Goal: Transaction & Acquisition: Purchase product/service

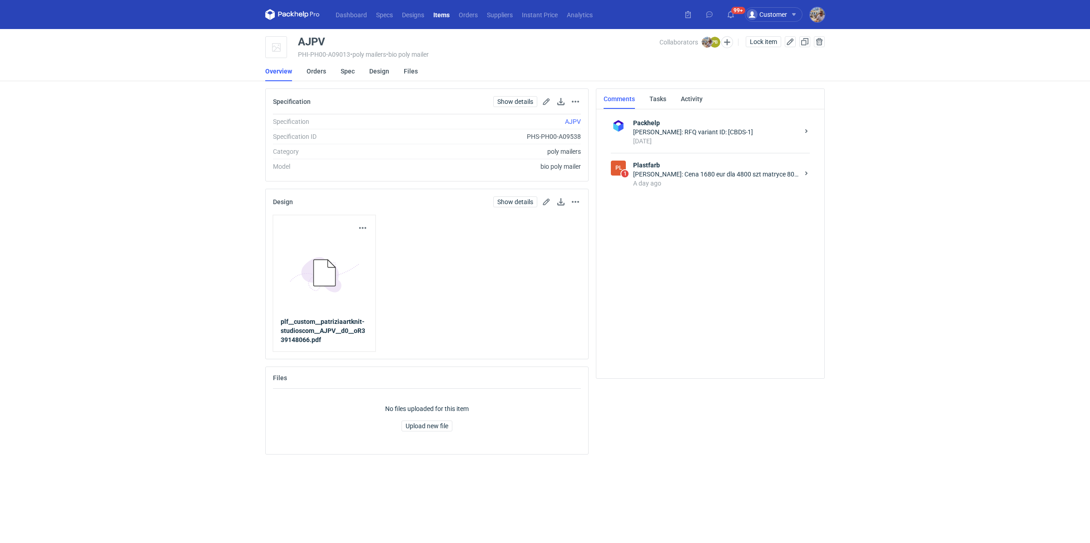
click at [581, 201] on div "Design Show details Go to design page Remove from item" at bounding box center [427, 201] width 322 height 25
click at [579, 201] on button "button" at bounding box center [575, 202] width 11 height 11
click at [558, 244] on button "Remove from item" at bounding box center [536, 243] width 84 height 15
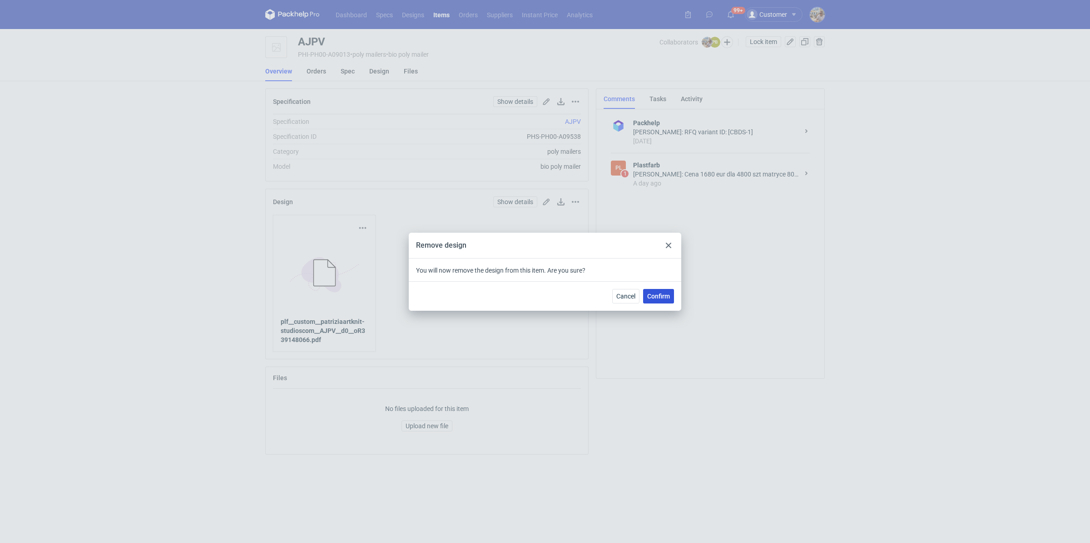
click at [656, 296] on span "Confirm" at bounding box center [658, 296] width 23 height 6
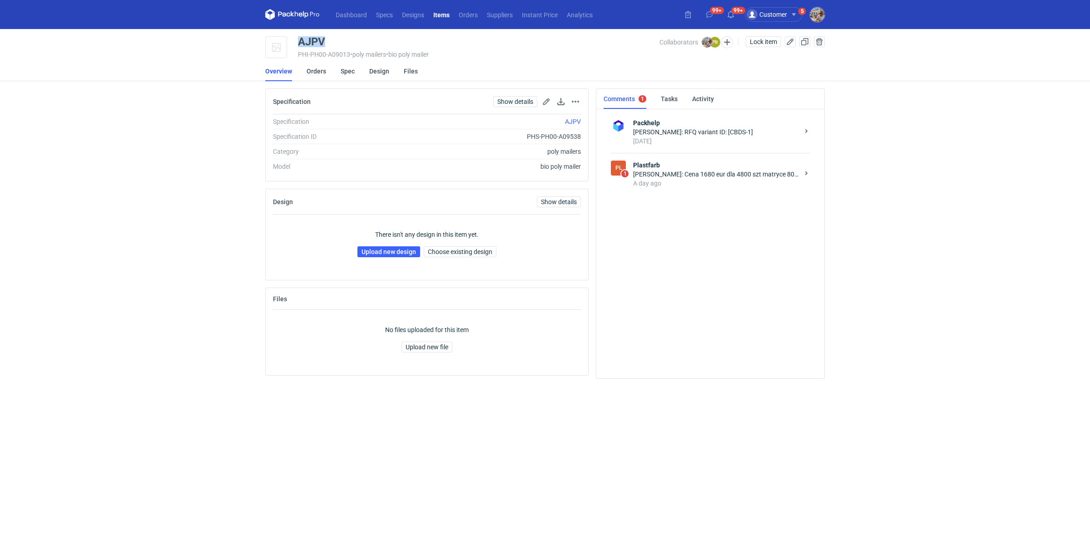
drag, startPoint x: 338, startPoint y: 38, endPoint x: 296, endPoint y: 39, distance: 41.3
click at [296, 39] on div "AJPV PHI-PH00-A09013 • poly mailers • bio poly mailer Collaborators [PERSON_NAM…" at bounding box center [544, 47] width 559 height 23
copy div "AJPV"
click at [370, 251] on link "Upload new design" at bounding box center [388, 252] width 63 height 11
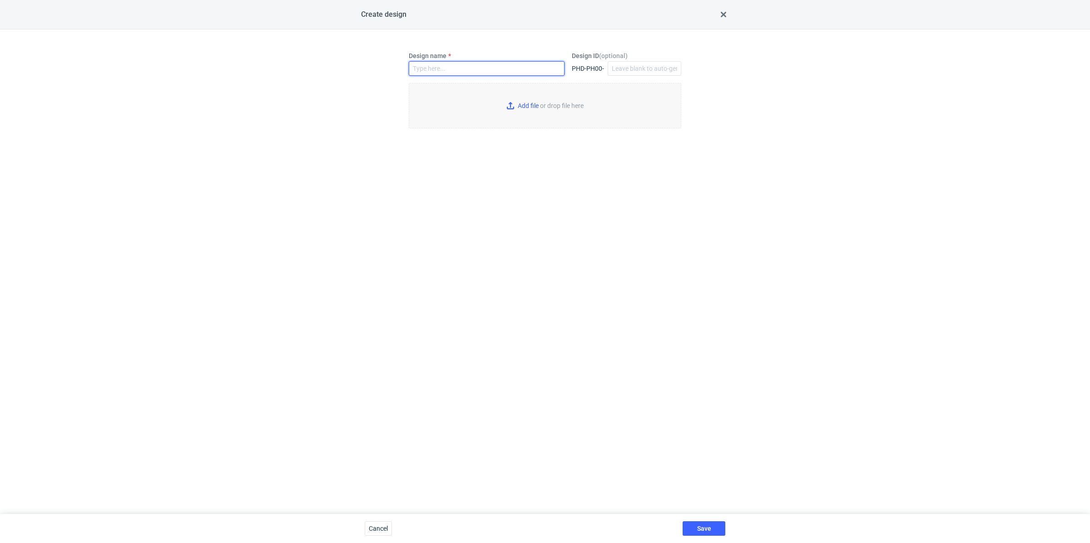
click at [466, 63] on input "Design name" at bounding box center [487, 68] width 156 height 15
paste input "AJPV"
type input "AJPV"
click at [523, 104] on input "Add file or drop file here" at bounding box center [545, 105] width 272 height 45
type input "C:\fakepath\plf__custom__patriziaartknit-studioscom__AJPV__d0__oR339148066.pdf"
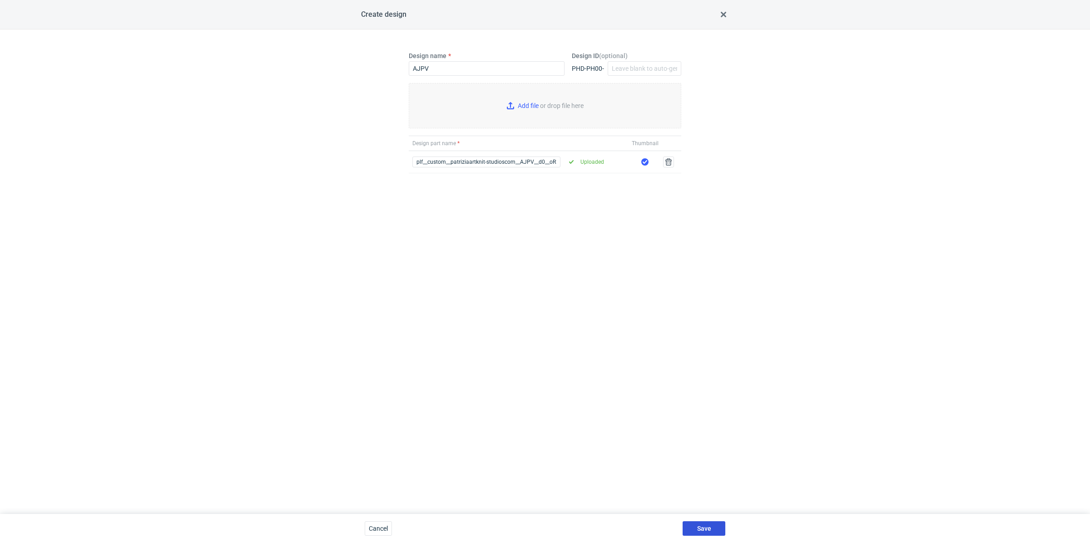
click at [715, 523] on button "Save" at bounding box center [703, 529] width 43 height 15
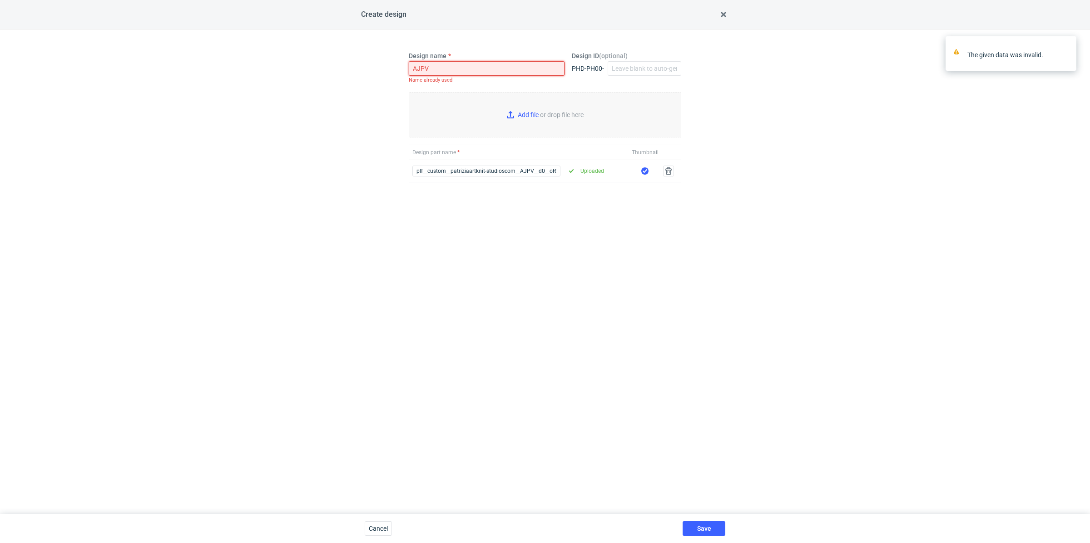
click at [447, 67] on input "AJPV" at bounding box center [487, 68] width 156 height 15
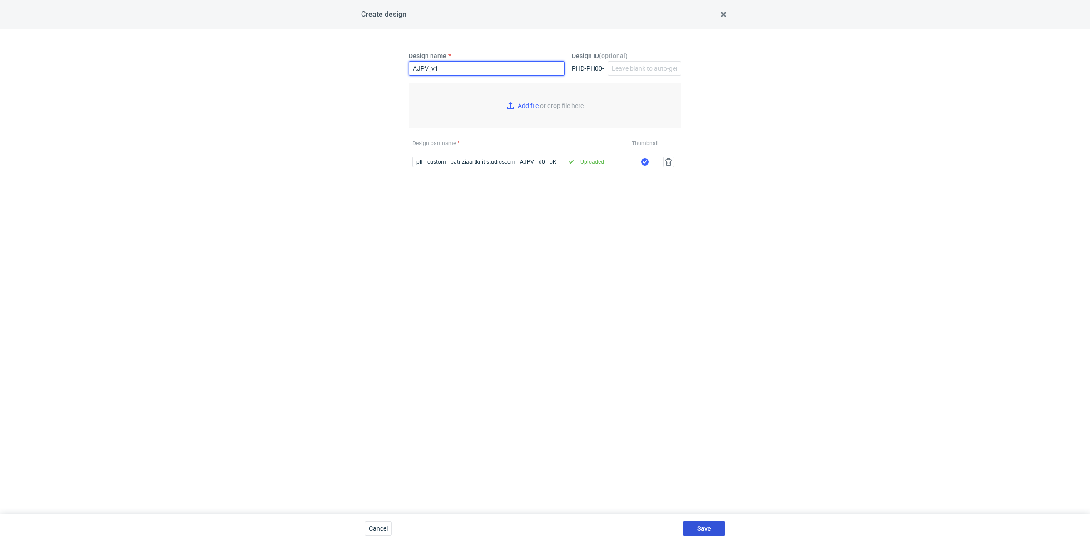
type input "AJPV_v1"
click at [700, 522] on button "Save" at bounding box center [703, 529] width 43 height 15
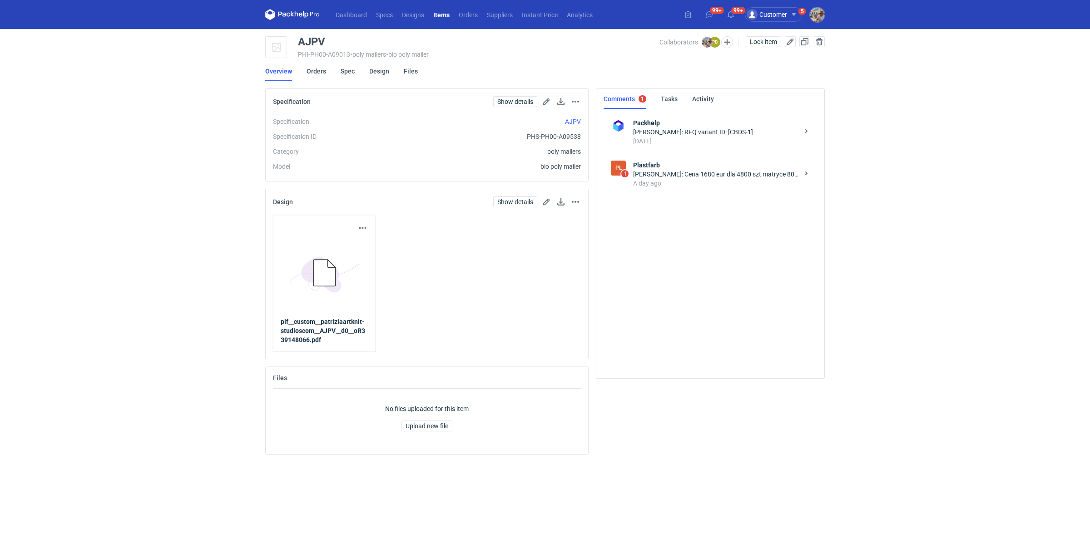
click at [727, 174] on div "[PERSON_NAME]: Cena 1680 eur dla 4800 szt matryce 80Eur. Druk bez znaczka certy…" at bounding box center [716, 174] width 166 height 9
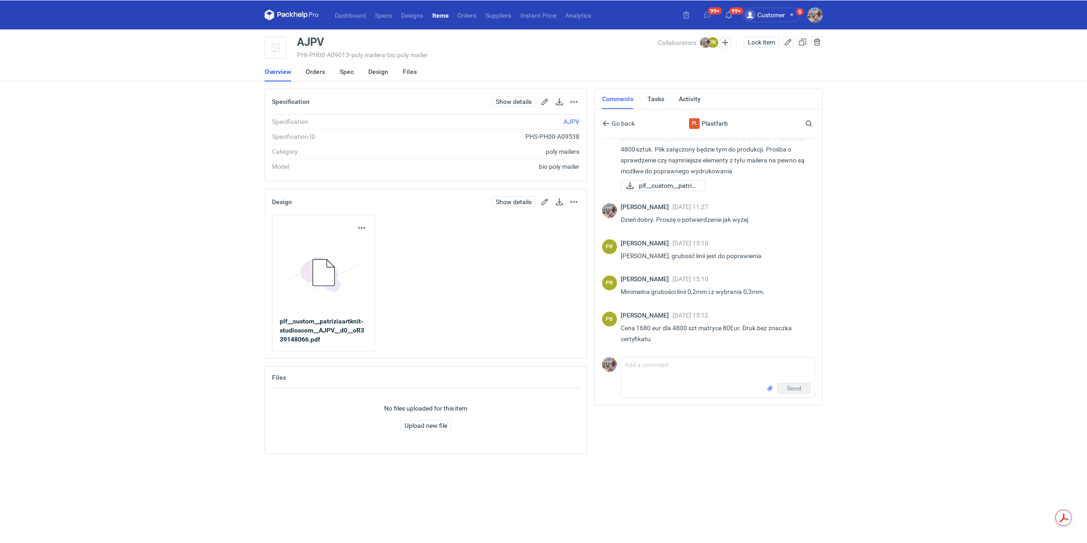
scroll to position [200, 0]
click at [323, 74] on link "Orders" at bounding box center [316, 71] width 20 height 20
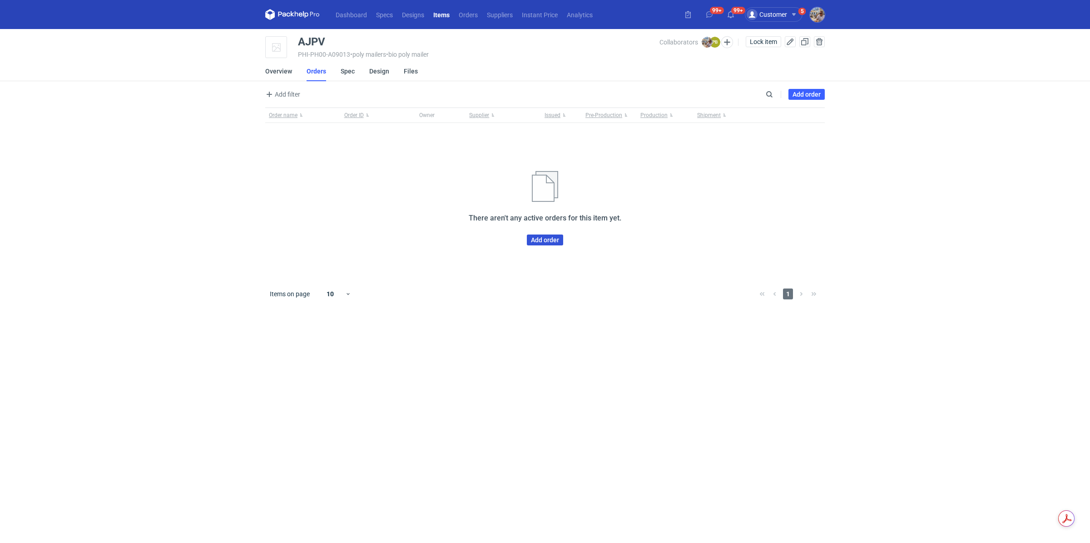
click at [548, 235] on link "Add order" at bounding box center [545, 240] width 36 height 11
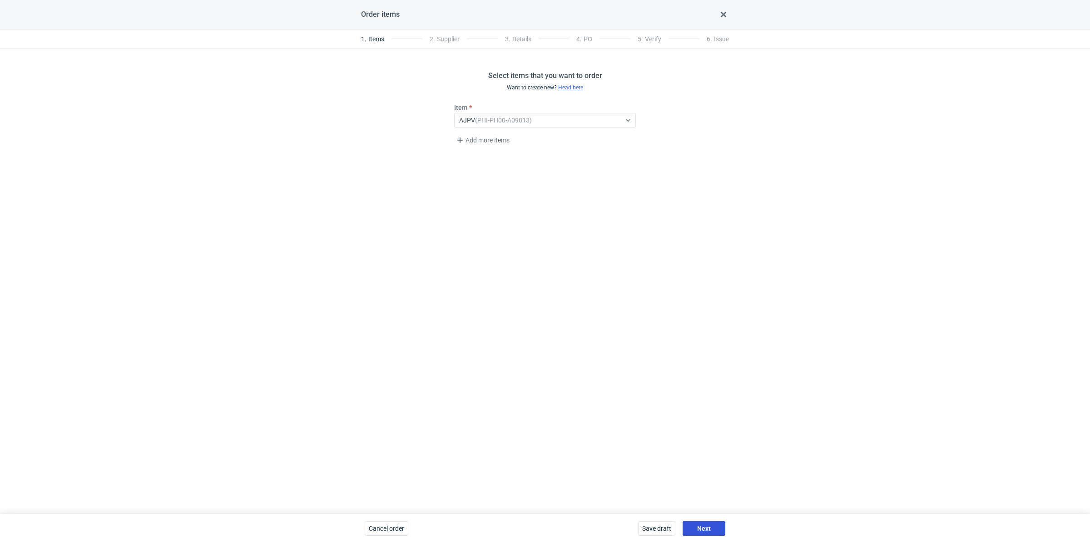
click at [700, 525] on button "Next" at bounding box center [703, 529] width 43 height 15
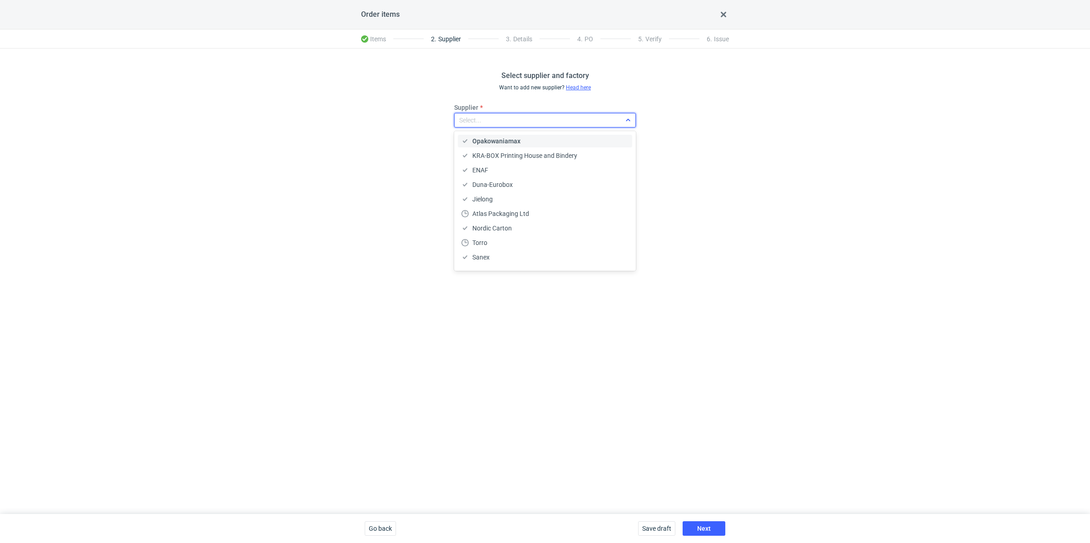
click at [481, 116] on div "Select..." at bounding box center [470, 120] width 22 height 9
type input "plast"
click at [498, 143] on div "Plastfarb" at bounding box center [544, 141] width 167 height 9
click at [701, 523] on button "Next" at bounding box center [703, 529] width 43 height 15
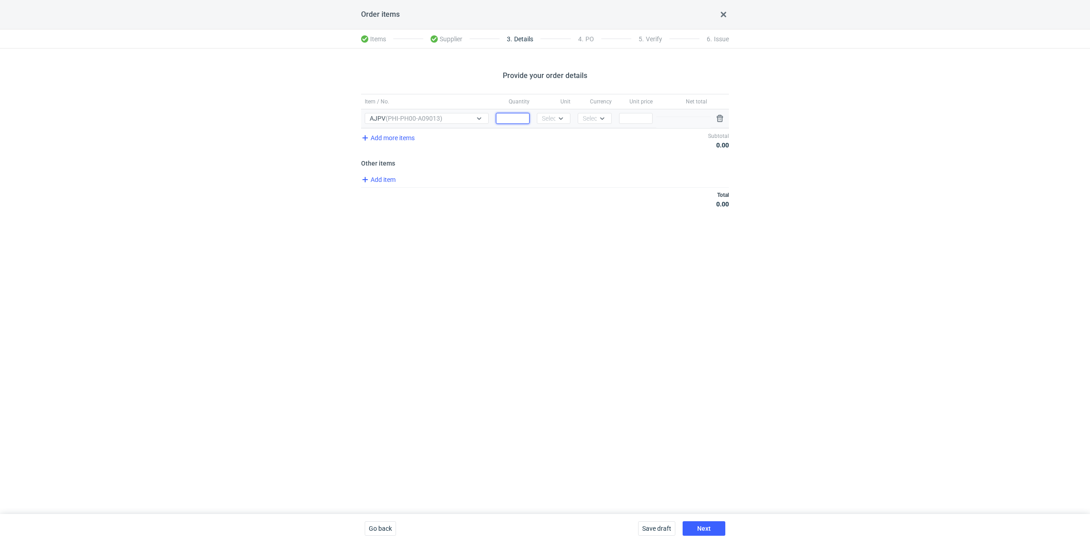
click at [510, 114] on input "Quantity" at bounding box center [513, 118] width 34 height 11
paste input "4800"
type input "4800"
click at [552, 116] on div "Select..." at bounding box center [553, 118] width 22 height 9
click at [551, 138] on span "pcs" at bounding box center [549, 137] width 10 height 9
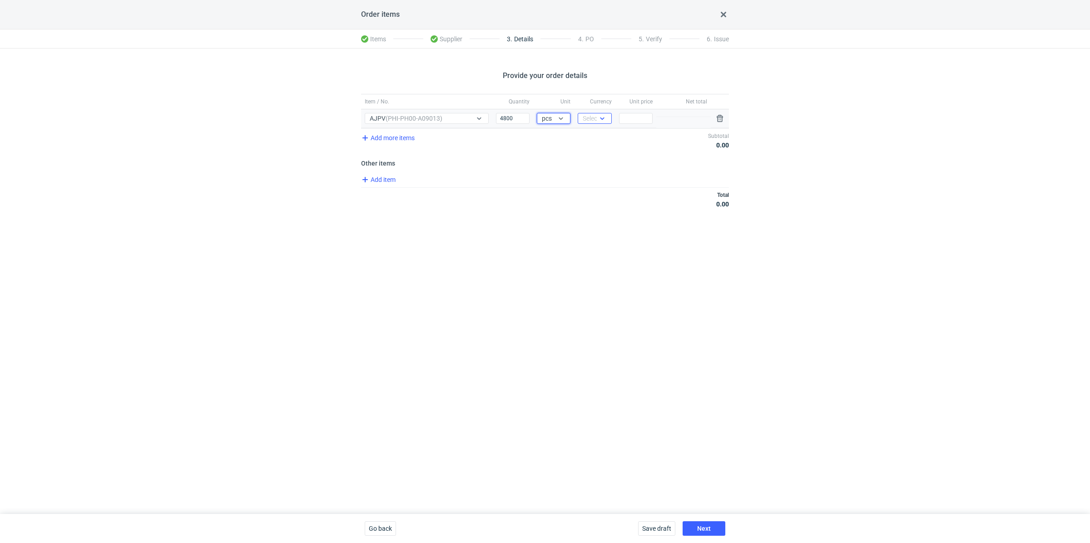
click at [592, 117] on div "Select..." at bounding box center [594, 118] width 22 height 9
click at [595, 137] on span "PLN" at bounding box center [591, 137] width 12 height 9
click at [601, 114] on div at bounding box center [604, 119] width 15 height 10
click at [595, 146] on div "EUR" at bounding box center [594, 151] width 26 height 13
click at [630, 118] on input "Price" at bounding box center [636, 118] width 34 height 11
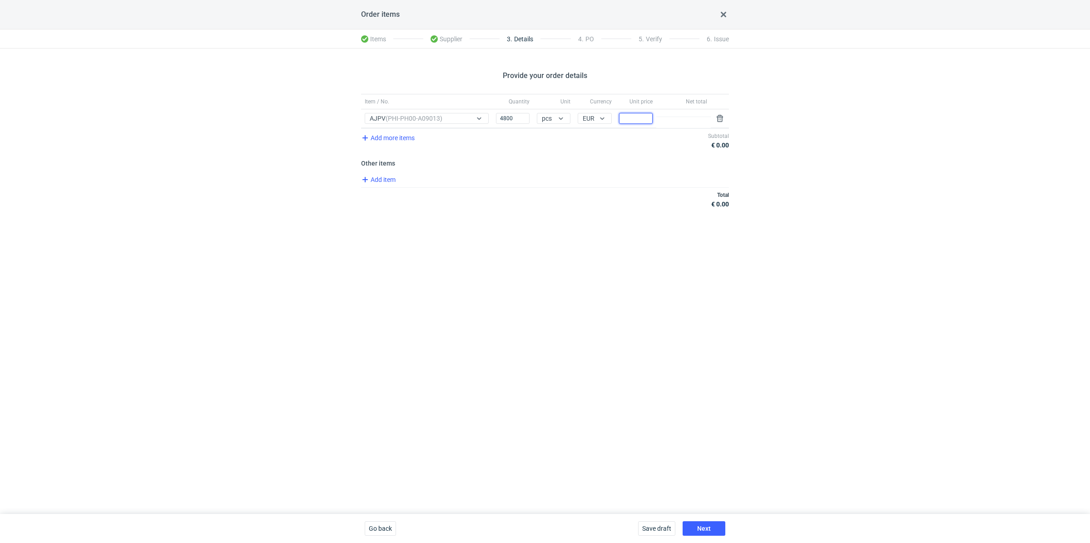
paste input "0.35"
type input "0.35"
click at [585, 184] on div "Add item" at bounding box center [544, 180] width 370 height 13
click at [393, 183] on span "Add item" at bounding box center [378, 179] width 37 height 11
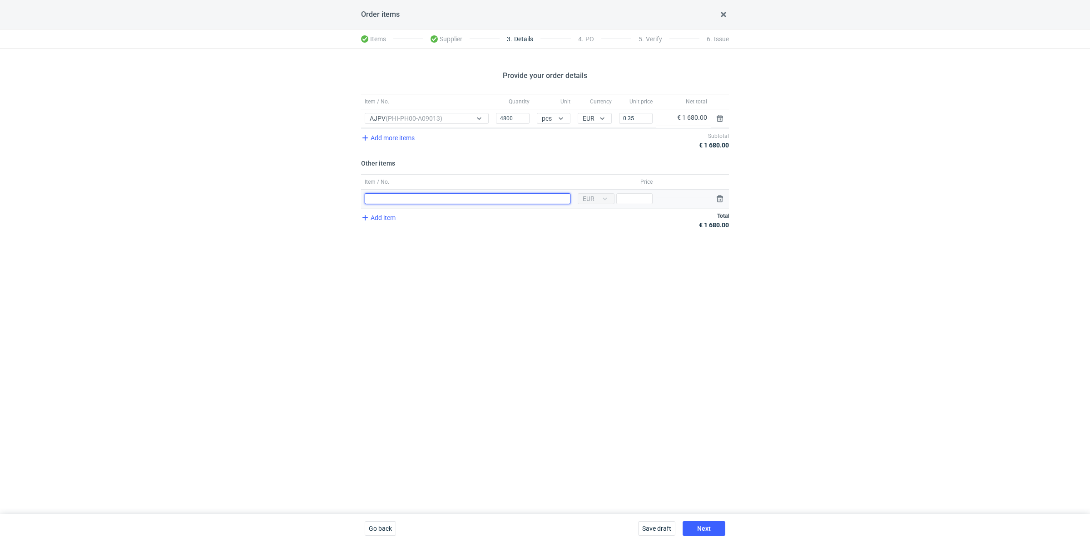
click at [388, 195] on input "Item / No." at bounding box center [468, 198] width 206 height 11
type input "Matryce"
click at [639, 195] on input "Price" at bounding box center [634, 198] width 36 height 11
paste input "80"
type input "80"
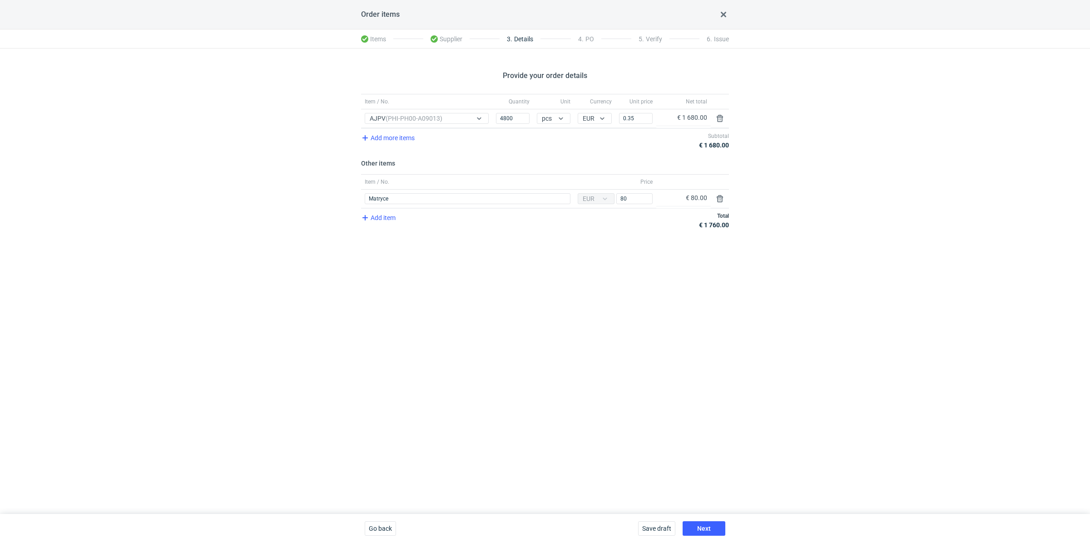
click at [624, 239] on div "Provide your order details Item / No. Quantity Unit Currency Unit price Net tot…" at bounding box center [545, 282] width 1090 height 466
click at [701, 521] on div "Save draft Next" at bounding box center [681, 528] width 94 height 29
click at [701, 528] on span "Next" at bounding box center [704, 529] width 14 height 6
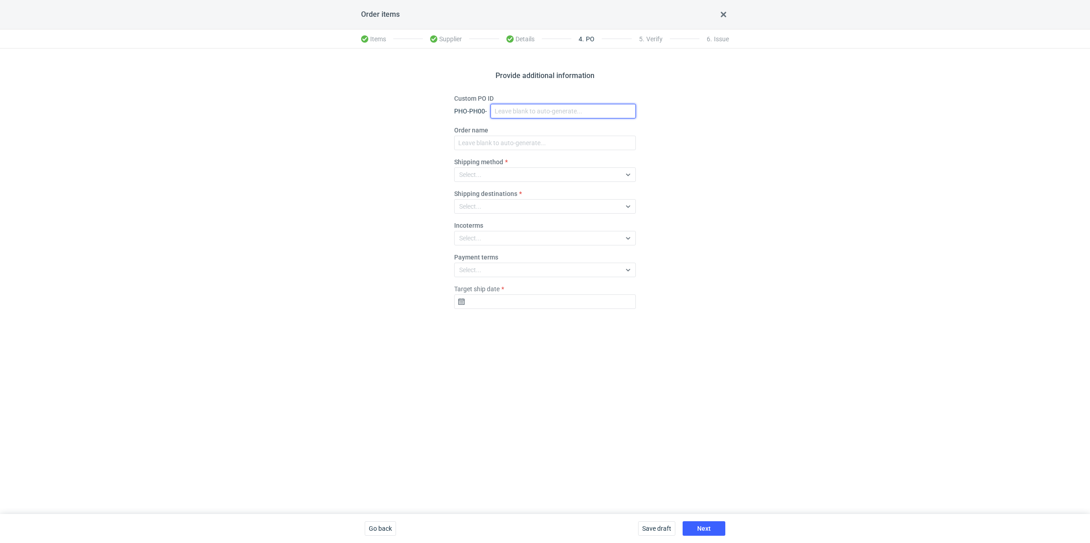
click at [513, 109] on input "Custom PO ID" at bounding box center [562, 111] width 145 height 15
paste input "R339148066"
paste input "AJPV"
drag, startPoint x: 566, startPoint y: 113, endPoint x: 515, endPoint y: 106, distance: 51.3
click at [513, 104] on input "R339148066_AJPV" at bounding box center [562, 111] width 145 height 15
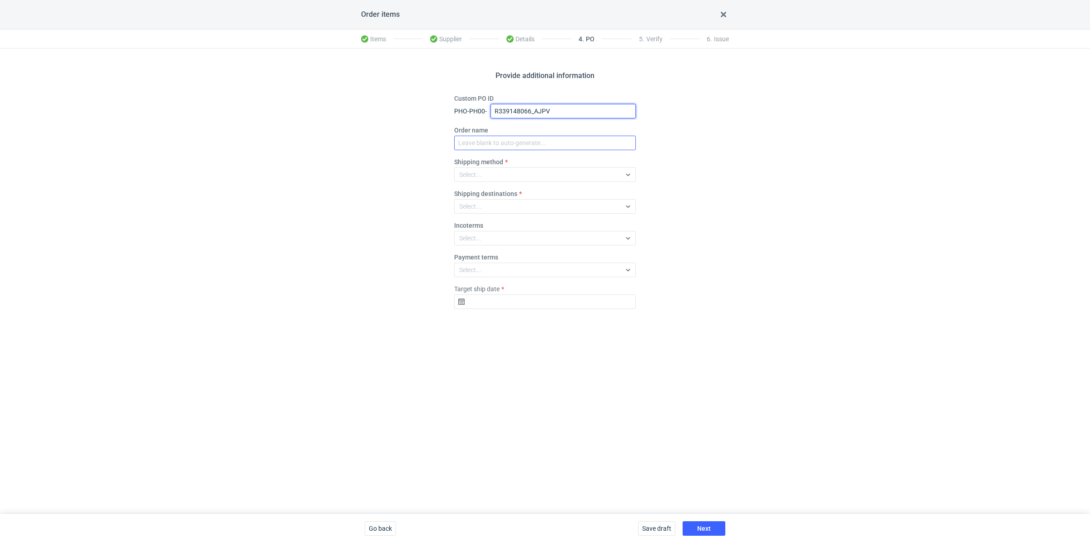
type input "R339148066_AJPV"
click at [505, 143] on input "Order name" at bounding box center [545, 143] width 182 height 15
paste input "R339148066_AJPV"
type input "R339148066_AJPV"
click at [486, 167] on div "Shipping method Select..." at bounding box center [545, 170] width 182 height 25
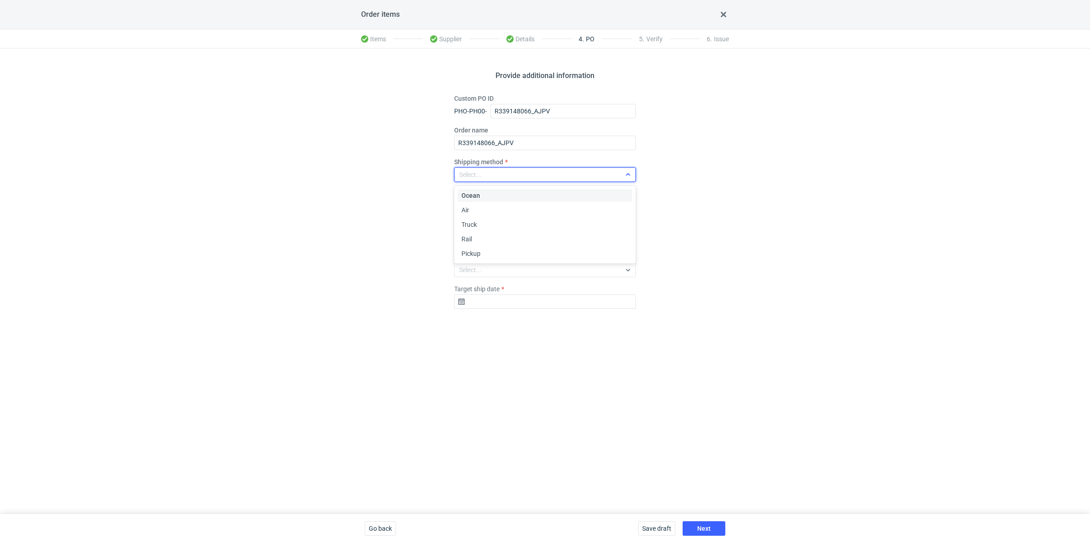
click at [483, 173] on div "Select..." at bounding box center [537, 174] width 166 height 13
click at [473, 256] on span "Pickup" at bounding box center [470, 253] width 19 height 9
click at [479, 304] on input "Target ship date" at bounding box center [545, 302] width 182 height 15
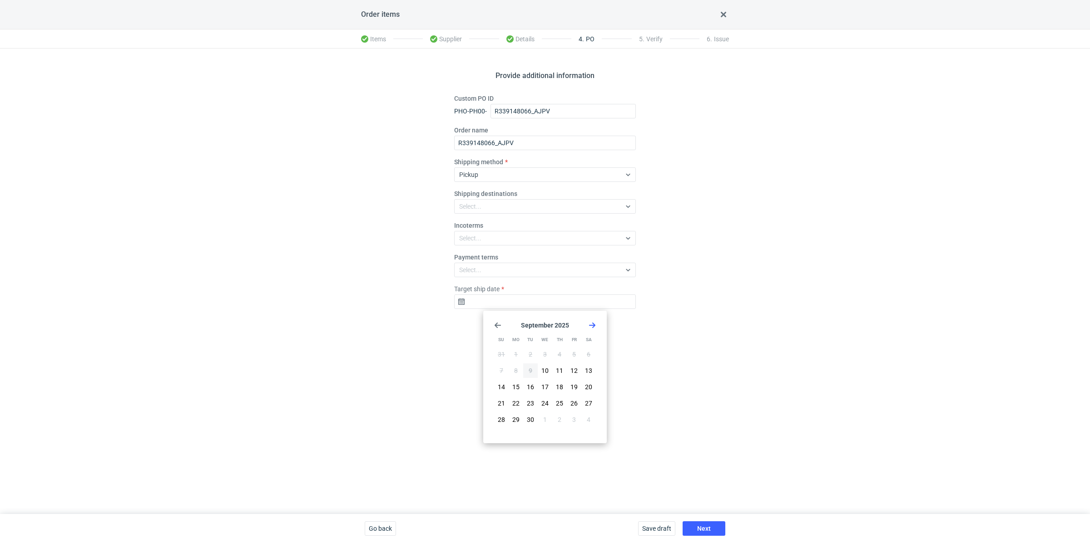
click at [596, 326] on div "[DATE] Su Mo Tu We Th Fr Sa 31 1 2 3 4 5 6 7 8 9 10 11 12 13 14 15 16 17 18 19 …" at bounding box center [545, 377] width 116 height 125
click at [595, 326] on icon "Go forward 1 month" at bounding box center [591, 325] width 7 height 7
click at [531, 399] on span "21" at bounding box center [530, 403] width 7 height 9
type input "[DATE]"
click at [703, 530] on span "Next" at bounding box center [704, 529] width 14 height 6
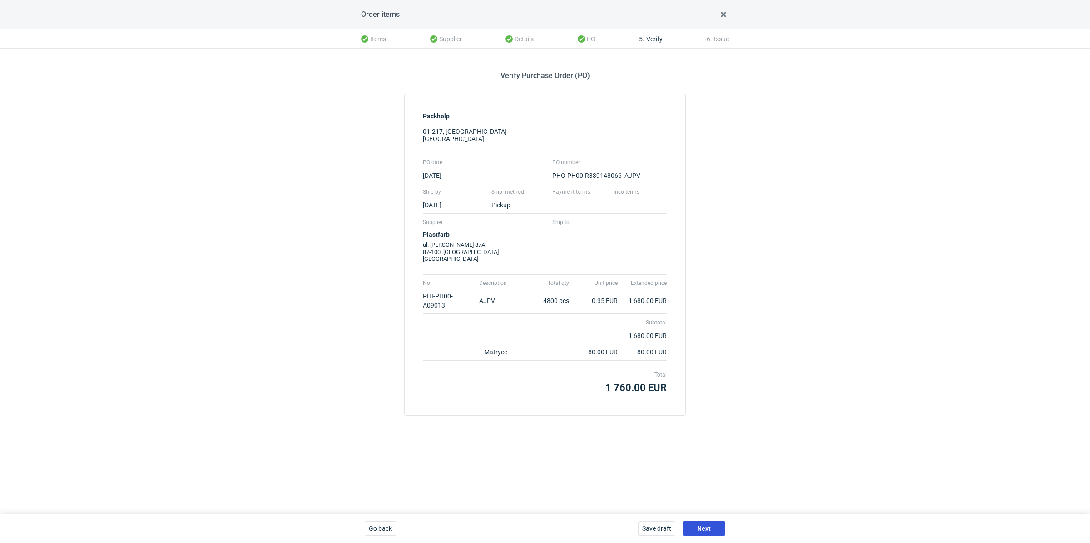
click at [711, 524] on button "Next" at bounding box center [703, 529] width 43 height 15
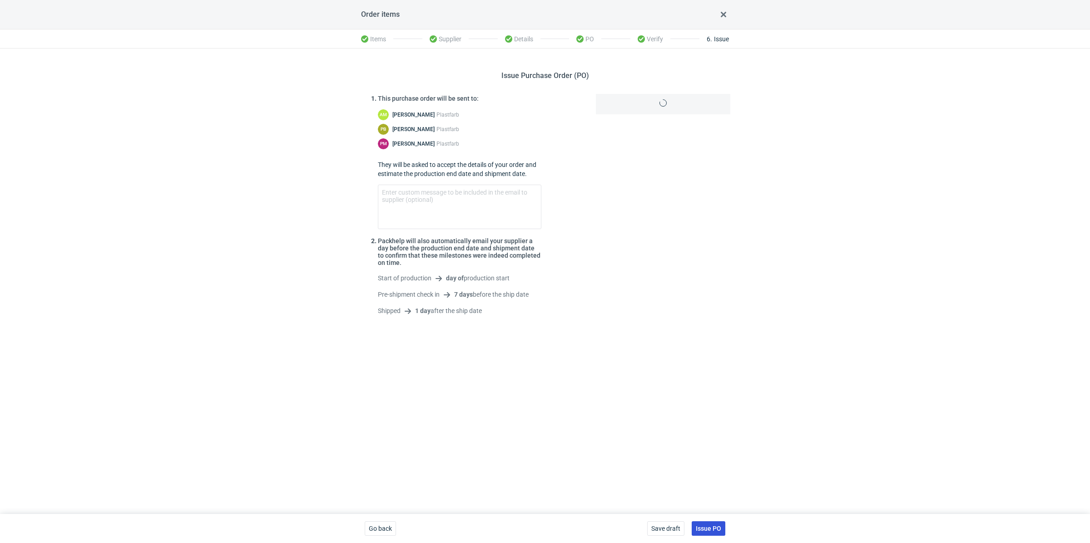
click at [711, 528] on span "Issue PO" at bounding box center [708, 529] width 25 height 6
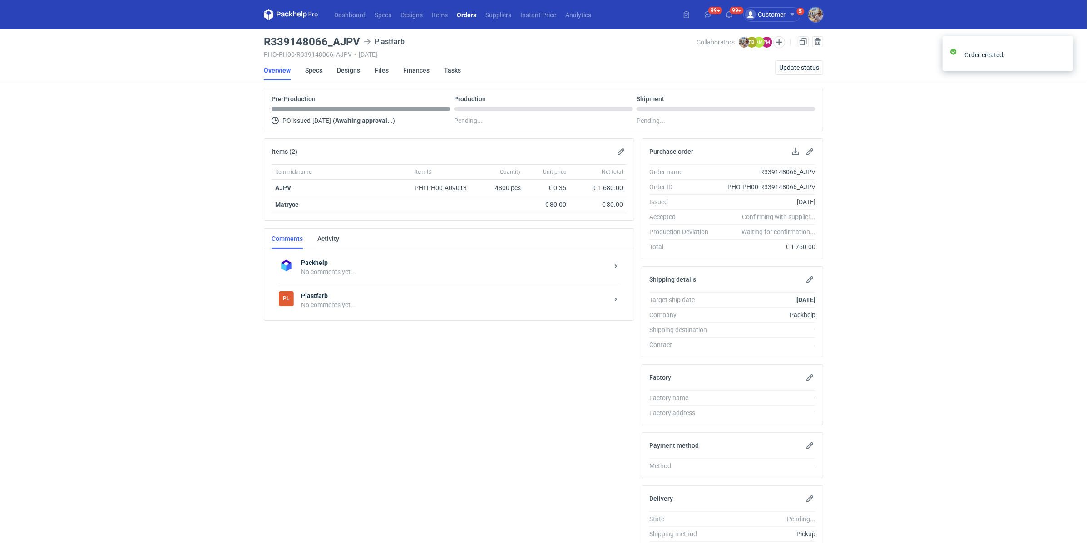
click at [348, 301] on div "No comments yet..." at bounding box center [454, 305] width 307 height 9
click at [366, 395] on textarea "Comment message" at bounding box center [459, 386] width 336 height 25
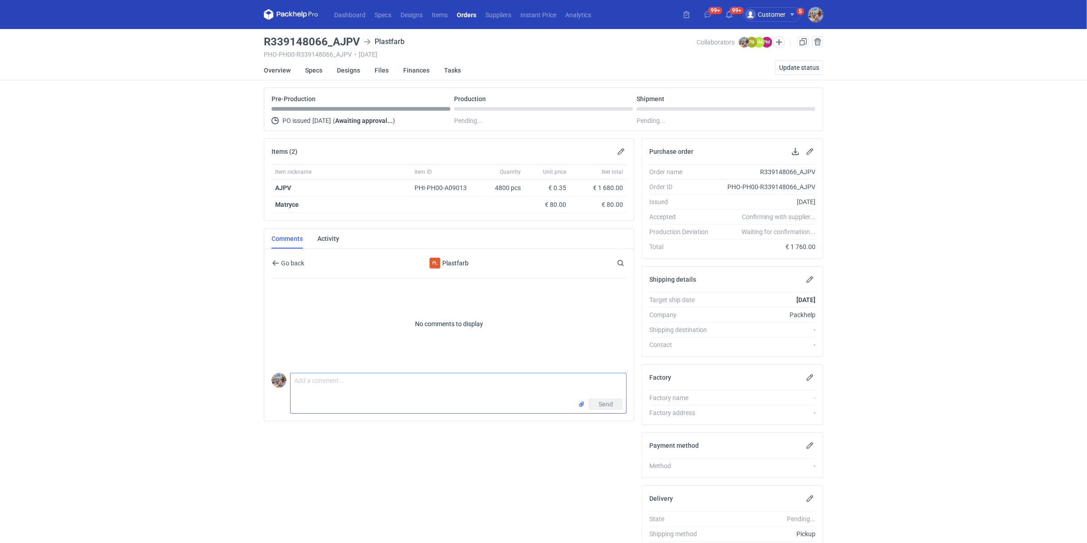
click at [353, 385] on textarea "Comment message" at bounding box center [459, 386] width 336 height 25
paste textarea "CBDS - 2"
type textarea "[PERSON_NAME] zamówienie do wyceny CBDS - 2, zmiany w designie. Proszę o użycie…"
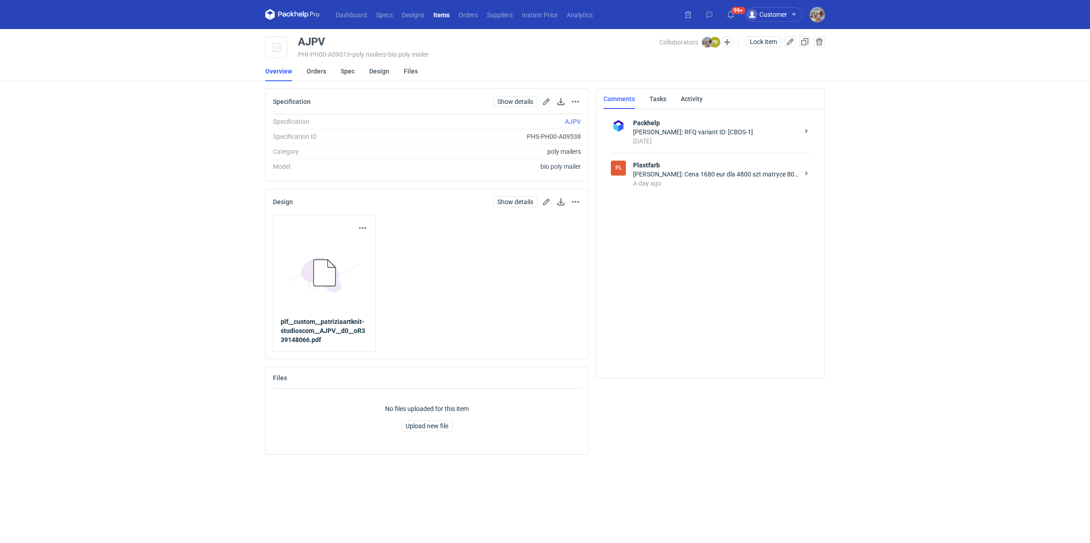
click at [685, 176] on div "Piotr Bożek: Cena 1680 eur dla 4800 szt matryce 80Eur. Druk bez znaczka certyfi…" at bounding box center [716, 174] width 166 height 9
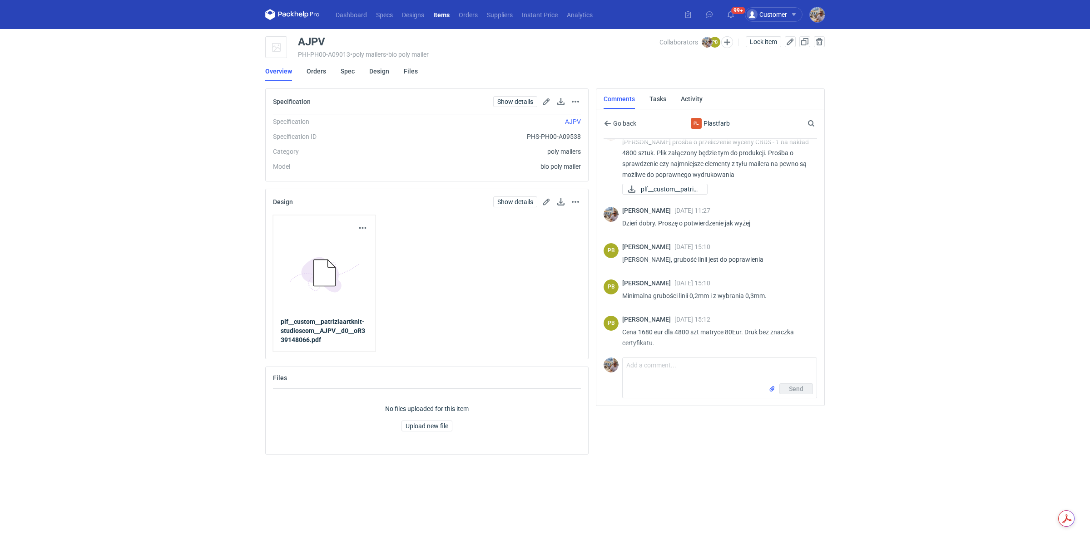
scroll to position [200, 0]
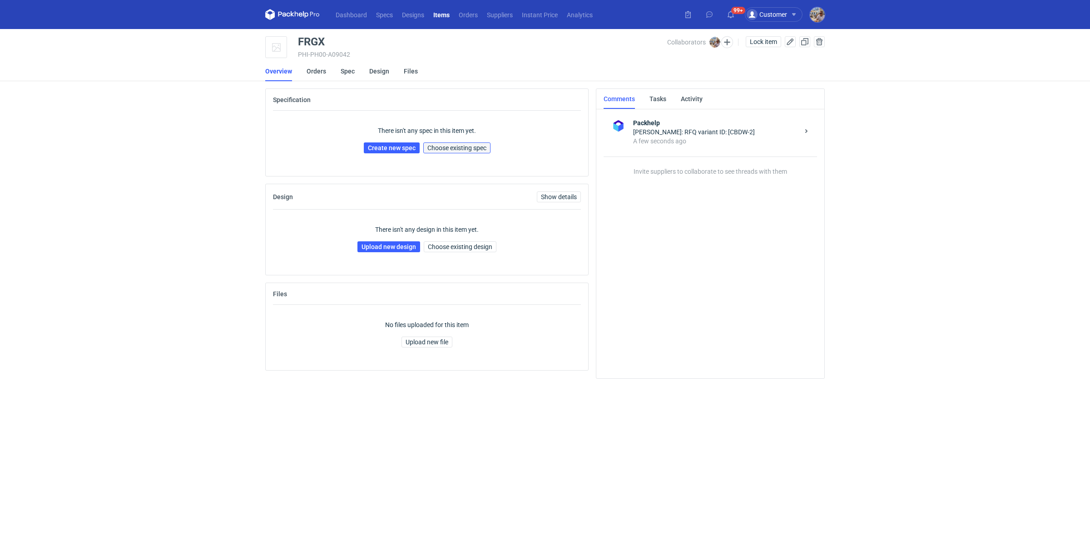
click at [479, 148] on span "Choose existing spec" at bounding box center [456, 148] width 59 height 6
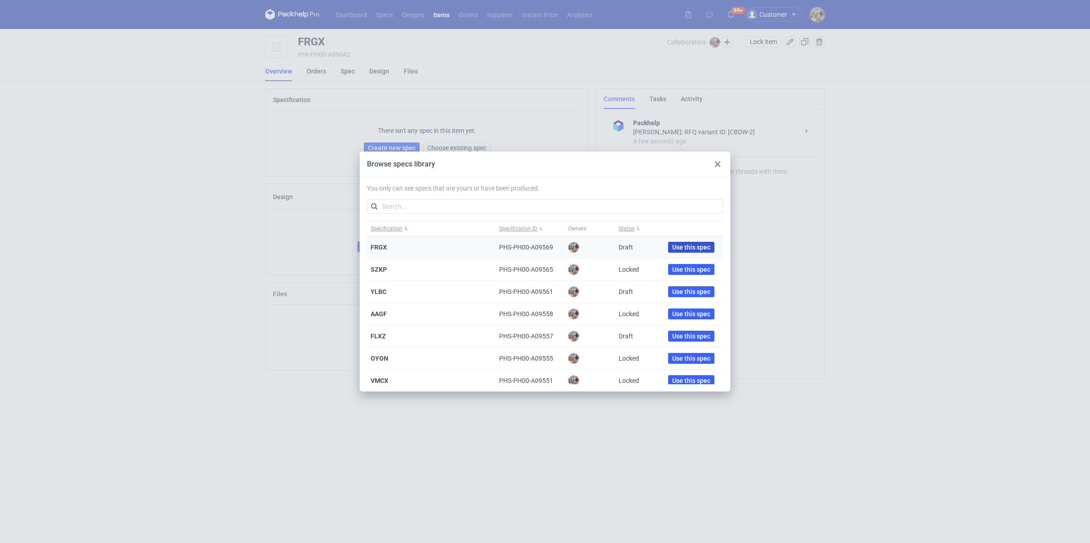
click at [682, 247] on span "Use this spec" at bounding box center [691, 247] width 38 height 6
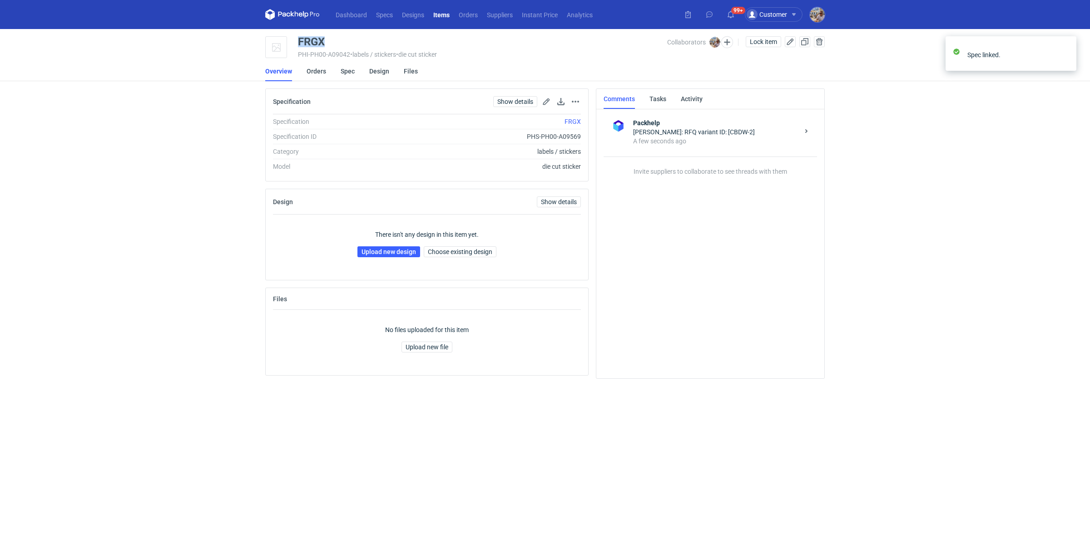
drag, startPoint x: 340, startPoint y: 43, endPoint x: 264, endPoint y: 43, distance: 75.4
click at [265, 44] on main "FRGX PHI-PH00-A09042 • labels / stickers • die cut sticker Collaborators [PERSO…" at bounding box center [545, 286] width 567 height 514
copy div "FRGX"
click at [397, 252] on link "Upload new design" at bounding box center [388, 252] width 63 height 11
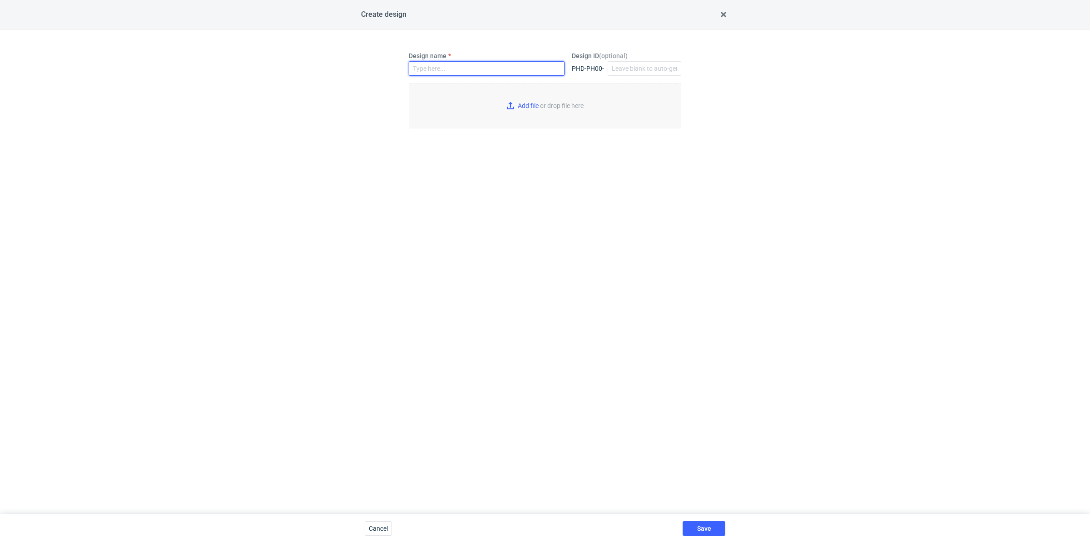
click at [455, 69] on input "Design name" at bounding box center [487, 68] width 156 height 15
paste input "FRGX"
type input "FRGX"
click at [523, 103] on input "Add file or drop file here" at bounding box center [545, 105] width 272 height 45
type input "C:\fakepath\custom__custom____FRGX__d00__oR280697494.pdf"
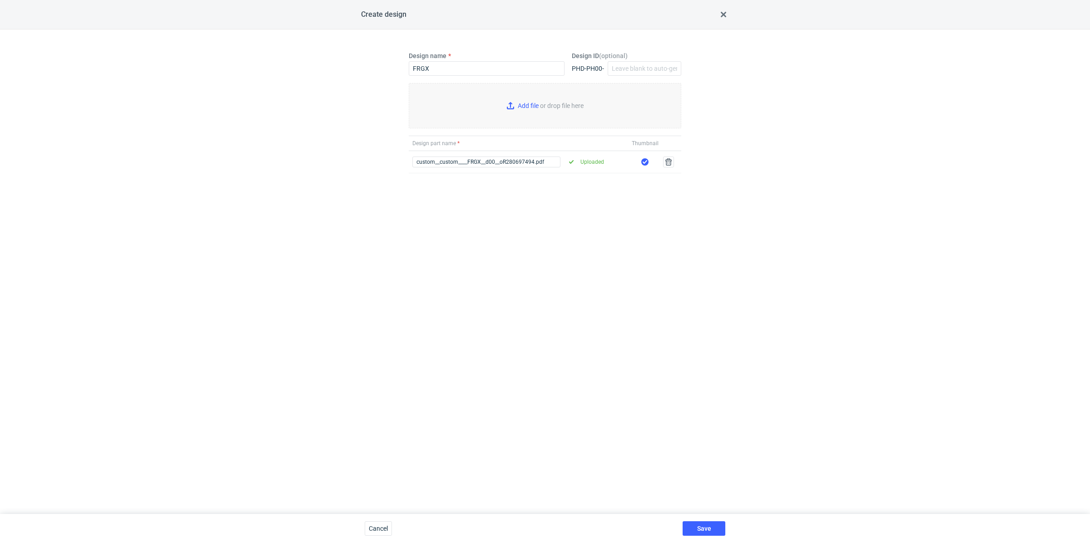
click at [706, 521] on div "Save" at bounding box center [704, 528] width 50 height 29
click at [706, 523] on button "Save" at bounding box center [703, 529] width 43 height 15
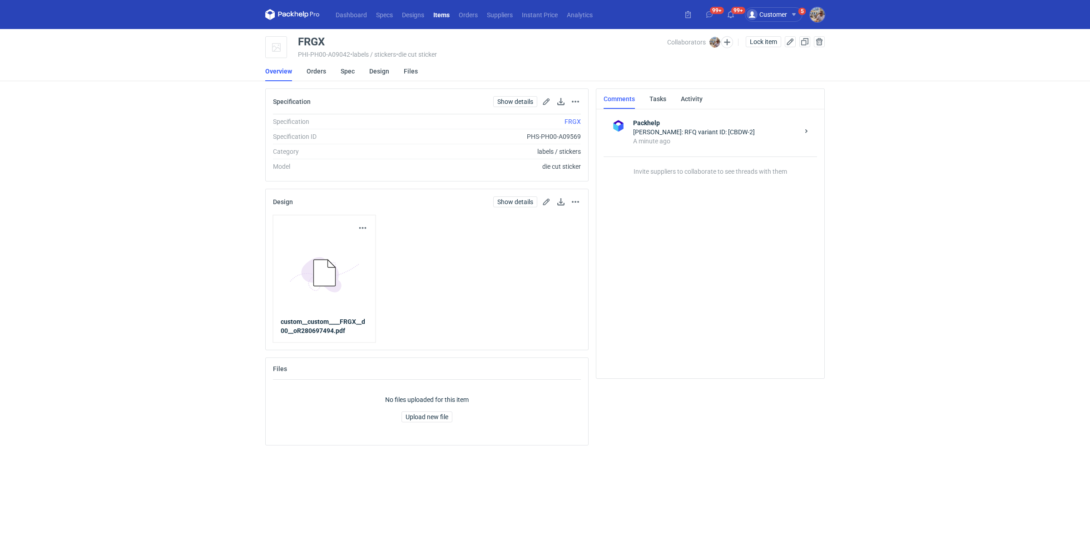
click at [326, 75] on li "Orders" at bounding box center [323, 71] width 34 height 20
click at [319, 69] on link "Orders" at bounding box center [316, 71] width 20 height 20
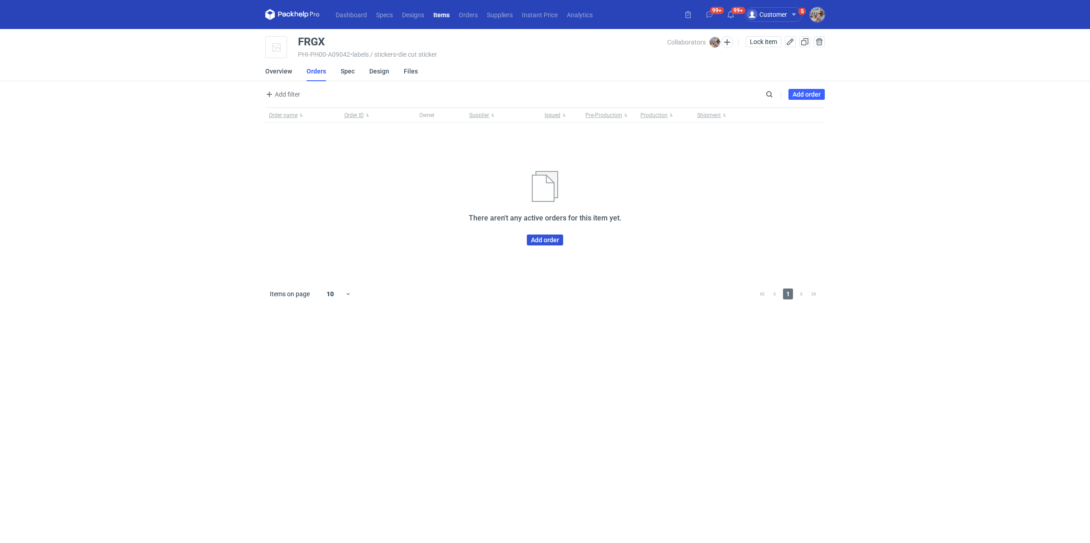
click at [548, 242] on link "Add order" at bounding box center [545, 240] width 36 height 11
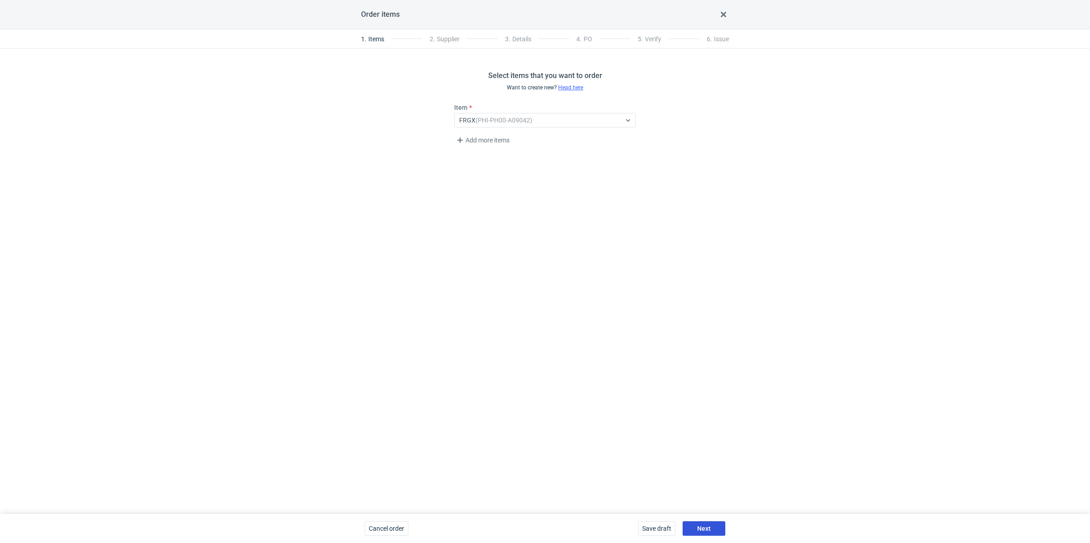
click at [692, 525] on button "Next" at bounding box center [703, 529] width 43 height 15
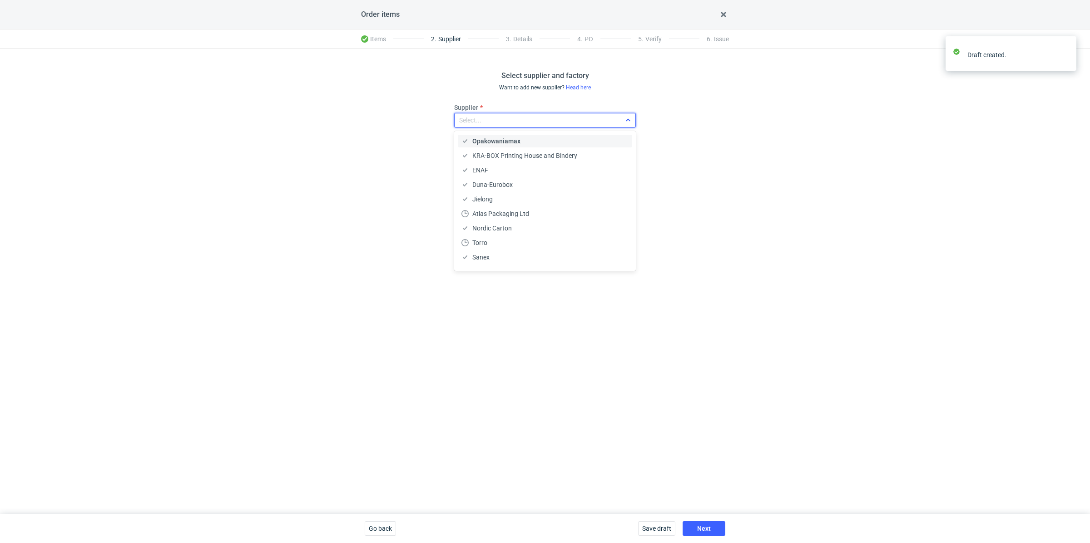
click at [501, 118] on div "Select..." at bounding box center [537, 120] width 166 height 13
type input "labo"
click at [498, 138] on span "LaboPrint" at bounding box center [486, 141] width 29 height 9
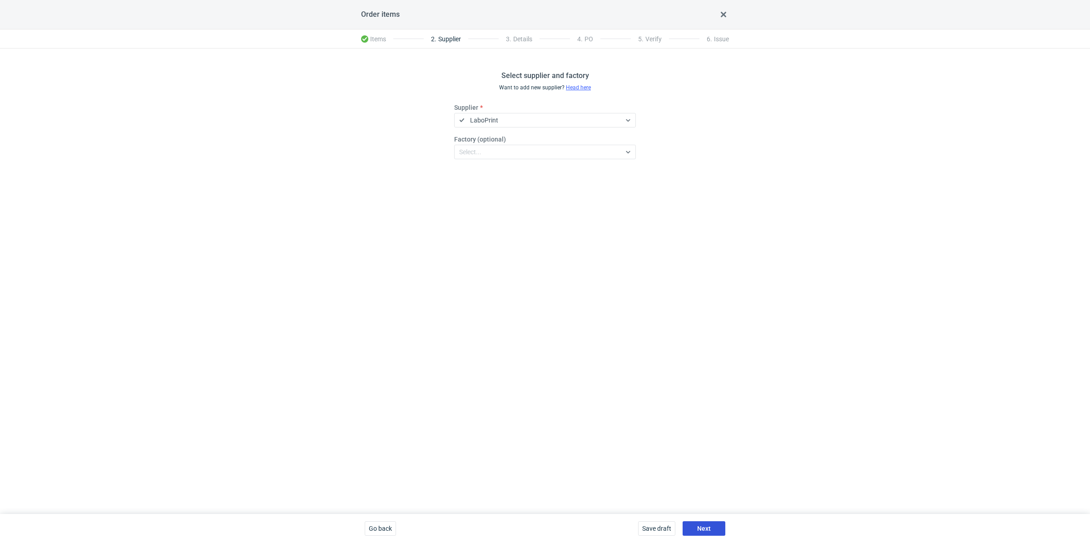
click at [699, 523] on button "Next" at bounding box center [703, 529] width 43 height 15
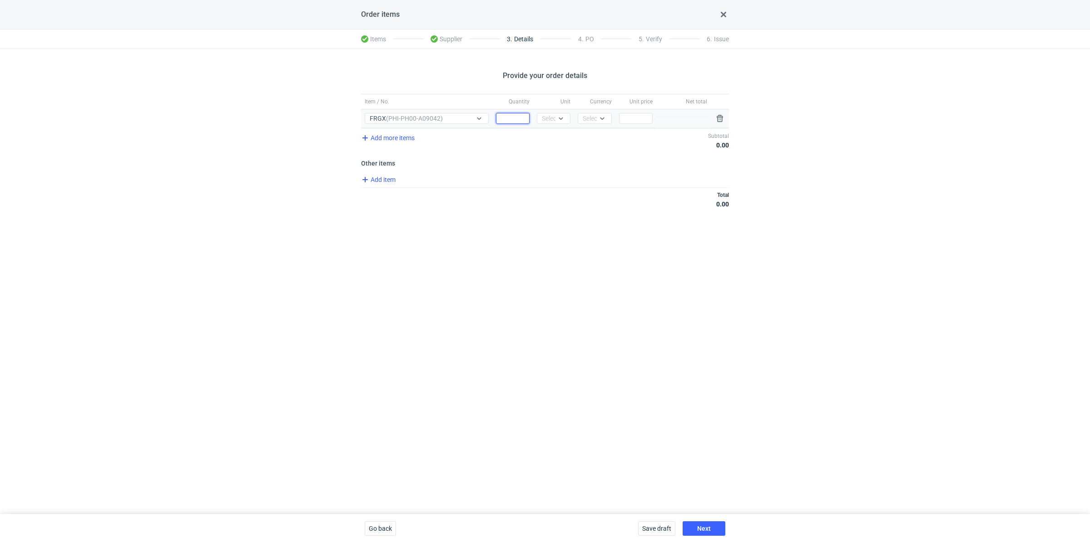
click at [523, 116] on input "Quantity" at bounding box center [513, 118] width 34 height 11
paste input "500"
type input "500"
click at [550, 118] on div "Select..." at bounding box center [553, 118] width 22 height 9
click at [554, 138] on div "pcs" at bounding box center [553, 137] width 19 height 9
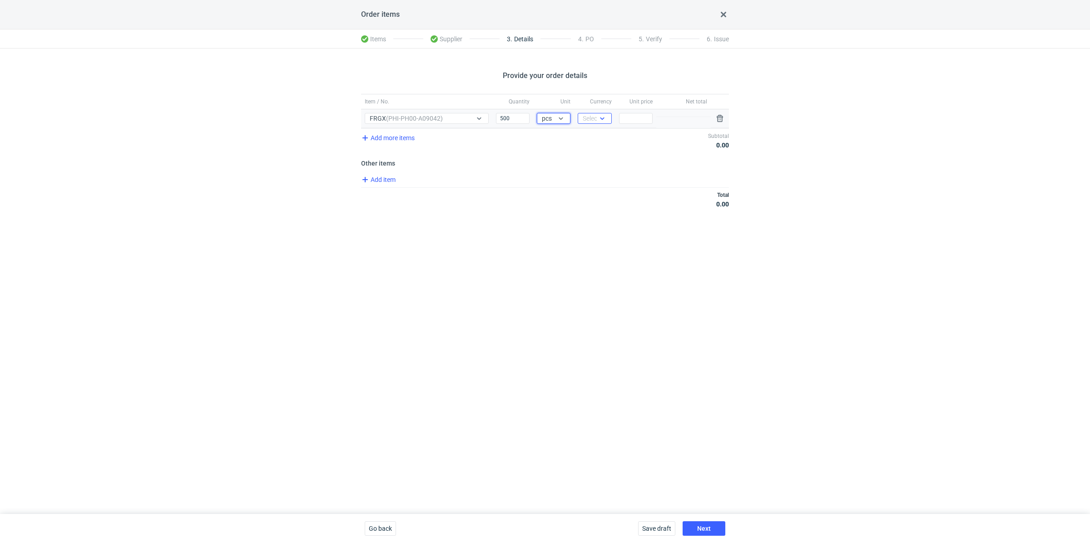
click at [590, 123] on div "Select..." at bounding box center [595, 118] width 34 height 11
click at [589, 138] on span "PLN" at bounding box center [591, 137] width 12 height 9
click at [638, 116] on input "Price" at bounding box center [636, 118] width 34 height 11
paste input "0.46"
type input "0.46"
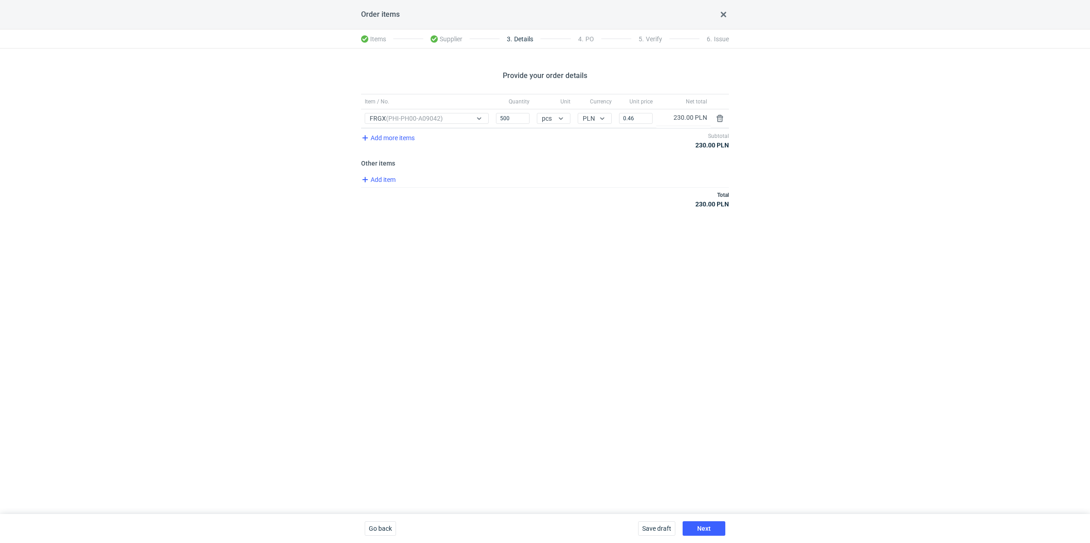
click at [537, 246] on div "Provide your order details Item / No. Quantity Unit Currency Unit price Net tot…" at bounding box center [545, 282] width 1090 height 466
click at [708, 523] on button "Next" at bounding box center [703, 529] width 43 height 15
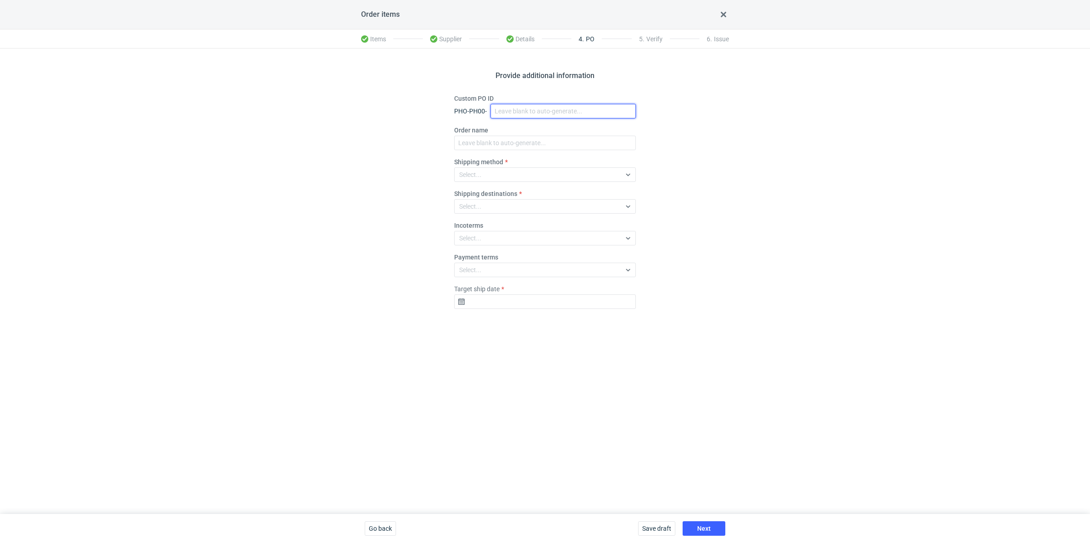
click at [524, 109] on input "Custom PO ID" at bounding box center [562, 111] width 145 height 15
paste input "R280697494"
paste input "FRGX"
drag, startPoint x: 578, startPoint y: 108, endPoint x: 483, endPoint y: 106, distance: 95.4
click at [483, 106] on div "PHO-PH00- R280697494_FRGX" at bounding box center [545, 111] width 182 height 15
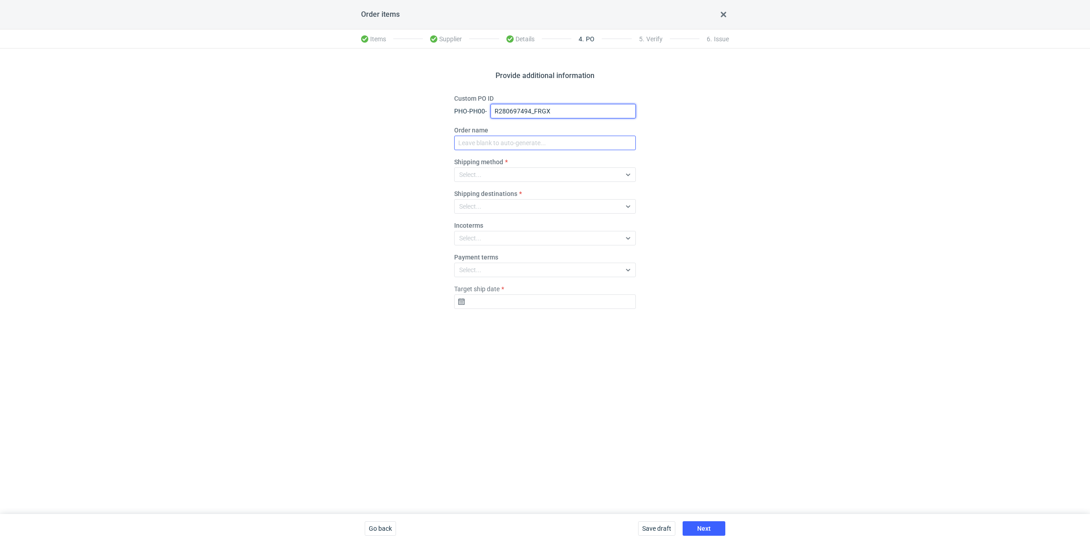
type input "R280697494_FRGX"
click at [499, 147] on input "Order name" at bounding box center [545, 143] width 182 height 15
paste input "R280697494_FRGX"
type input "R280697494_FRGX"
click at [484, 165] on label "Shipping method" at bounding box center [478, 162] width 49 height 9
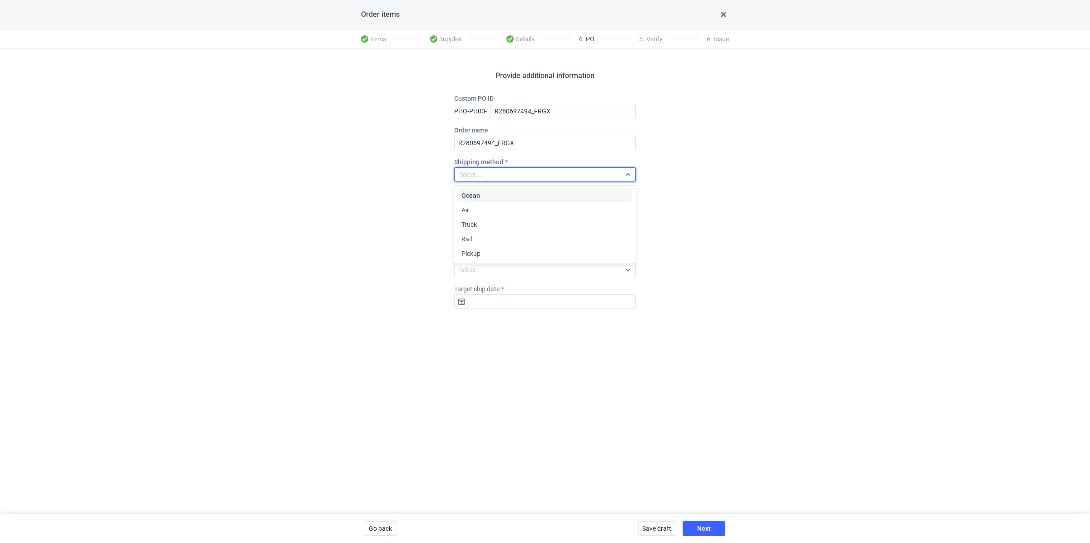
click at [485, 177] on div "Select..." at bounding box center [537, 174] width 166 height 13
click at [481, 252] on div "Pickup" at bounding box center [544, 253] width 167 height 9
click at [465, 300] on input "Target ship date" at bounding box center [545, 302] width 182 height 15
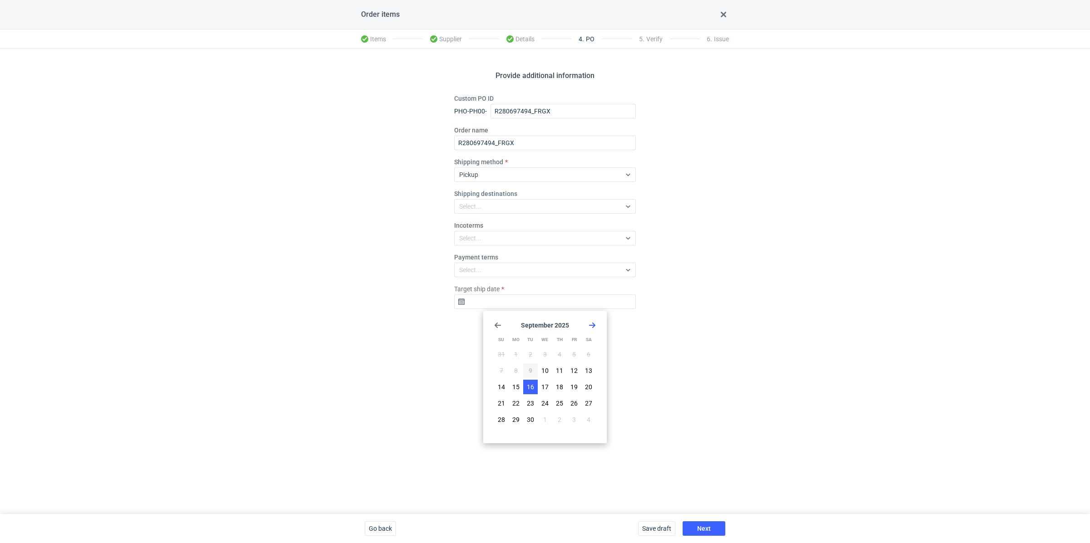
click at [532, 387] on span "16" at bounding box center [530, 387] width 7 height 9
type input "2025-09-16"
click at [688, 525] on button "Next" at bounding box center [703, 529] width 43 height 15
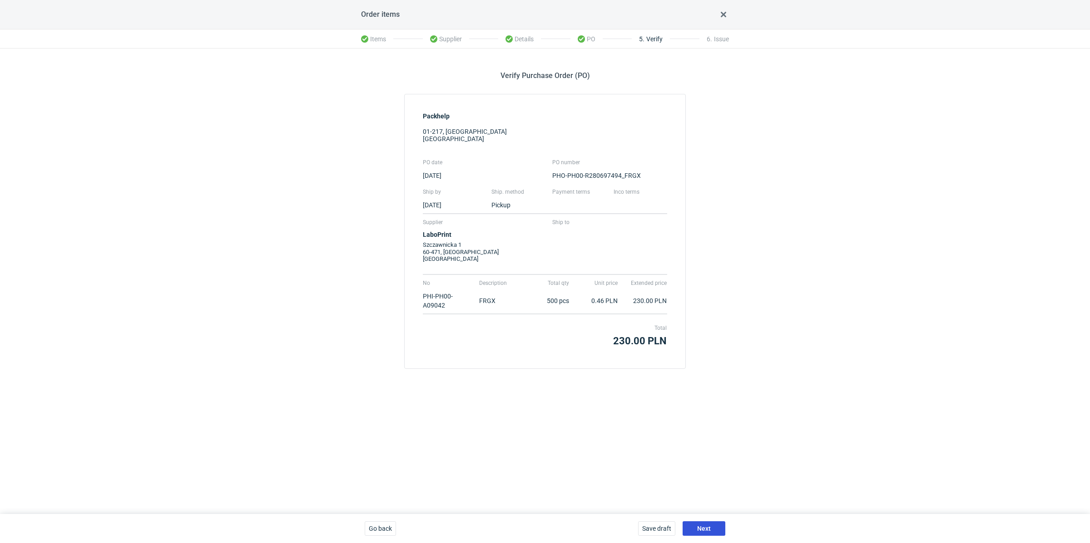
click at [708, 526] on span "Next" at bounding box center [704, 529] width 14 height 6
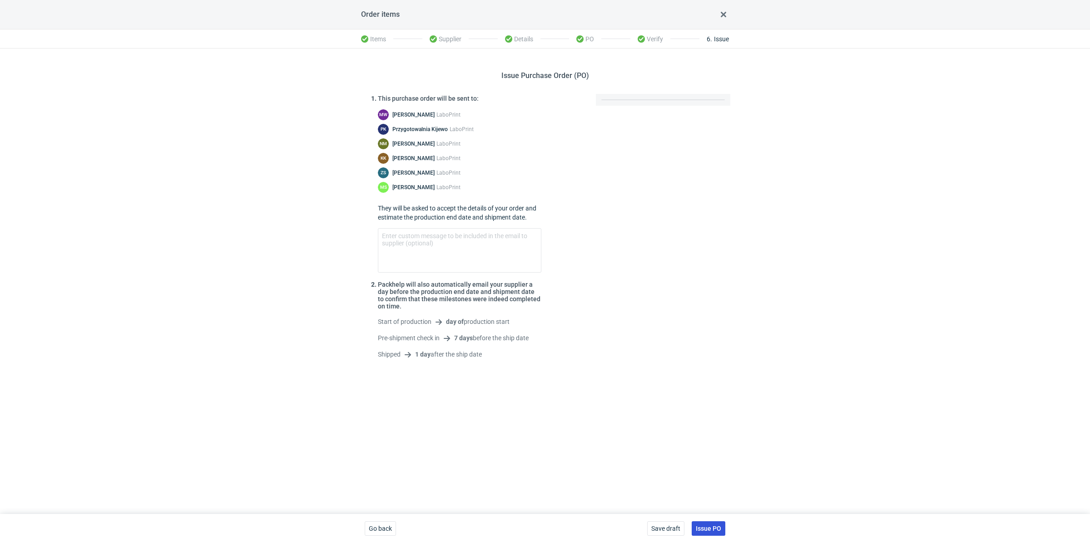
click at [712, 526] on span "Issue PO" at bounding box center [708, 529] width 25 height 6
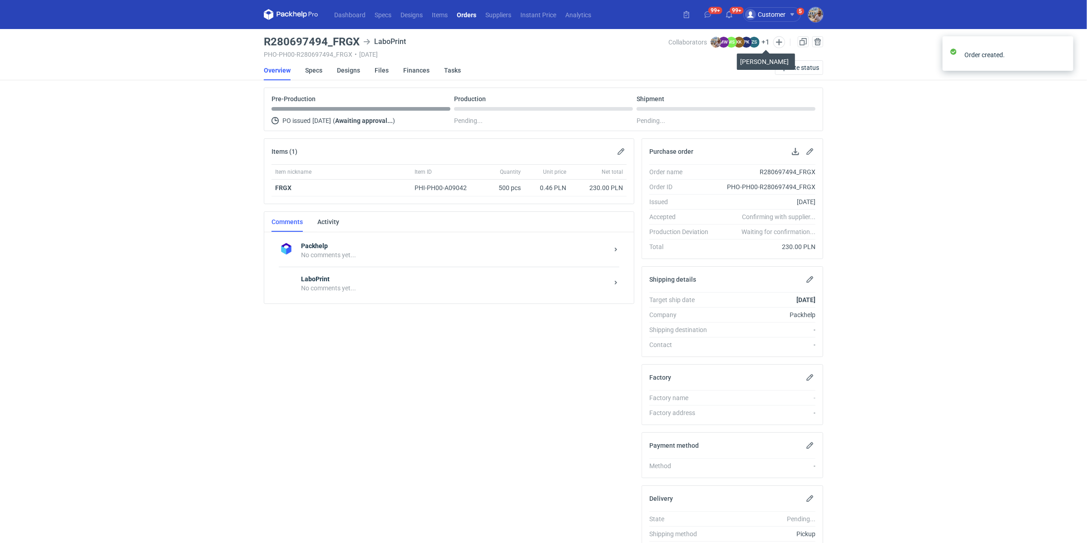
click at [766, 43] on button "+ 1" at bounding box center [765, 42] width 8 height 8
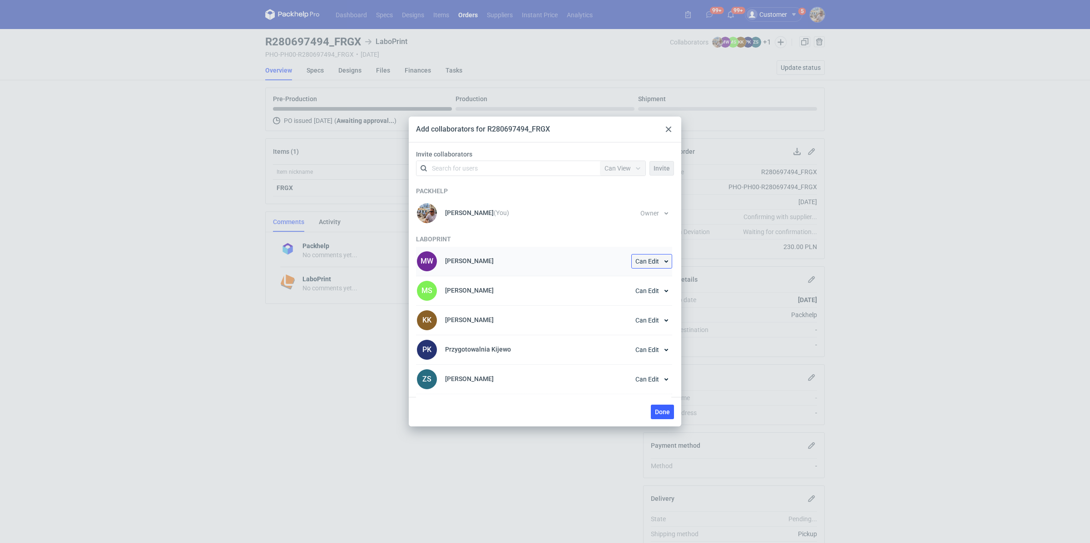
click at [661, 265] on button "Can Edit" at bounding box center [651, 261] width 41 height 15
click at [612, 355] on button "Remove from collaborators" at bounding box center [611, 359] width 109 height 15
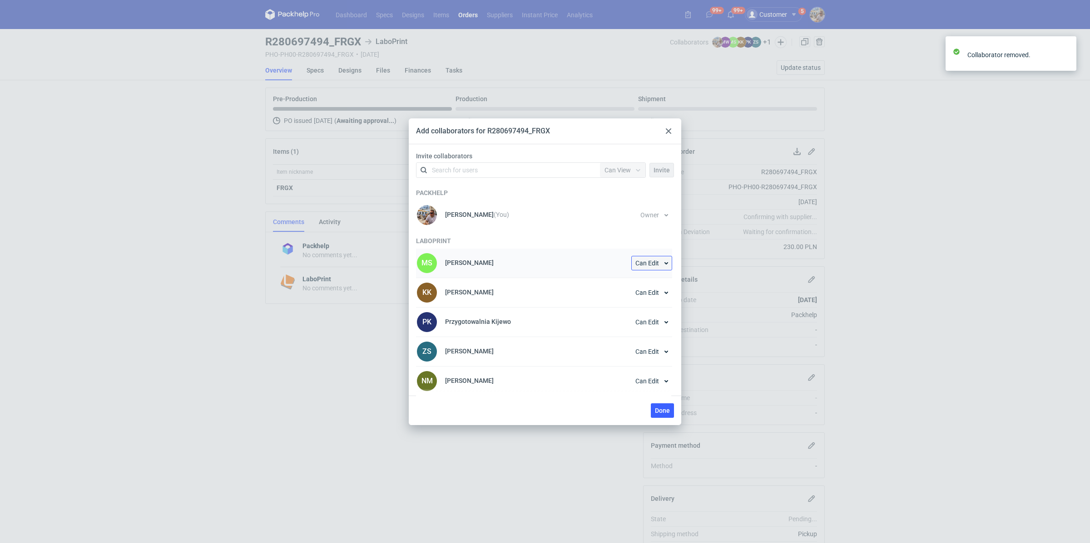
click at [655, 264] on span "Can Edit" at bounding box center [647, 263] width 24 height 6
click at [635, 357] on button "Remove from collaborators" at bounding box center [614, 361] width 109 height 15
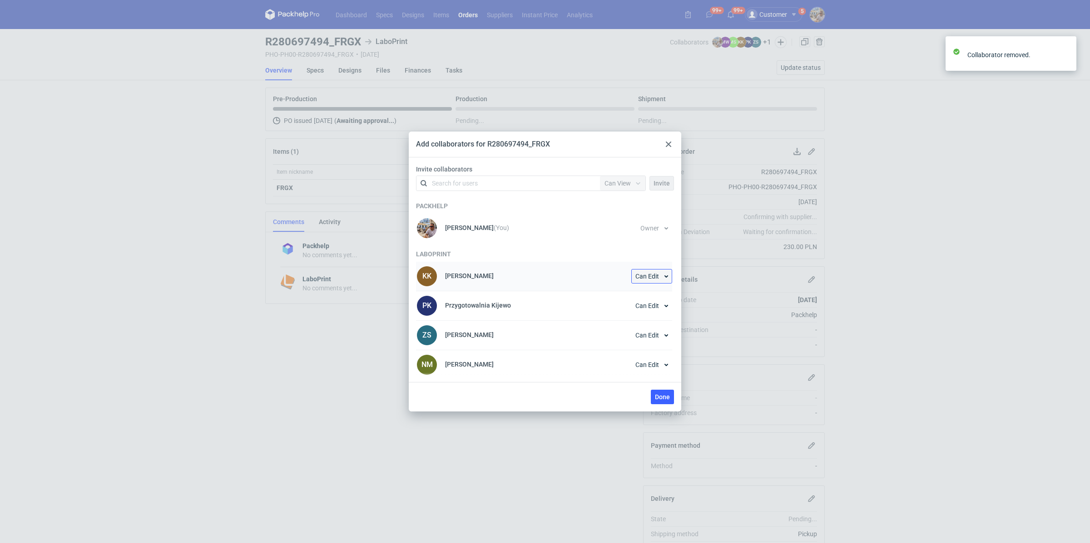
click at [654, 276] on span "Can Edit" at bounding box center [647, 276] width 24 height 6
click at [621, 369] on button "Remove from collaborators" at bounding box center [614, 373] width 109 height 15
click at [657, 276] on span "Can Edit" at bounding box center [647, 276] width 24 height 6
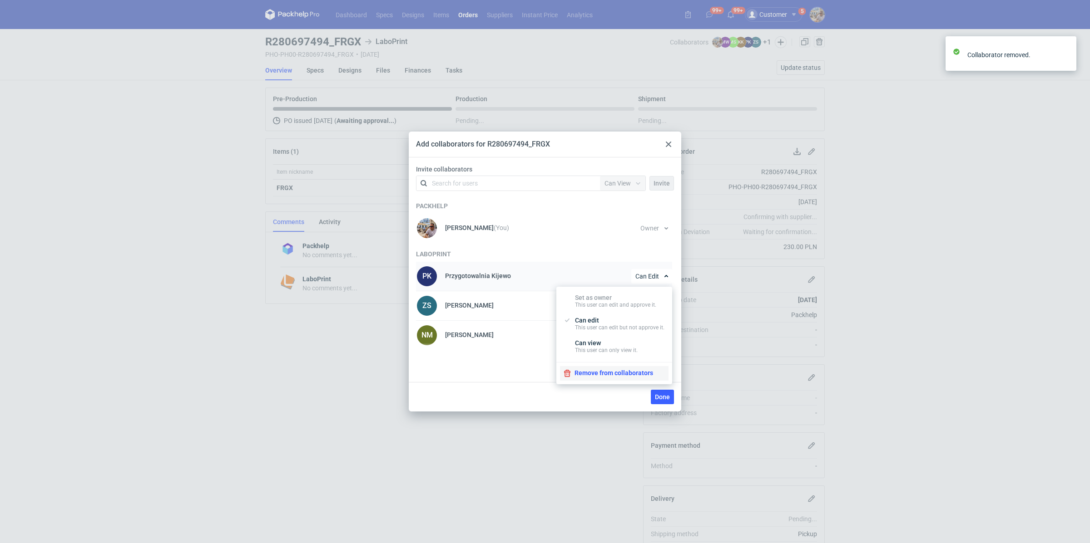
click at [623, 373] on button "Remove from collaborators" at bounding box center [614, 373] width 109 height 15
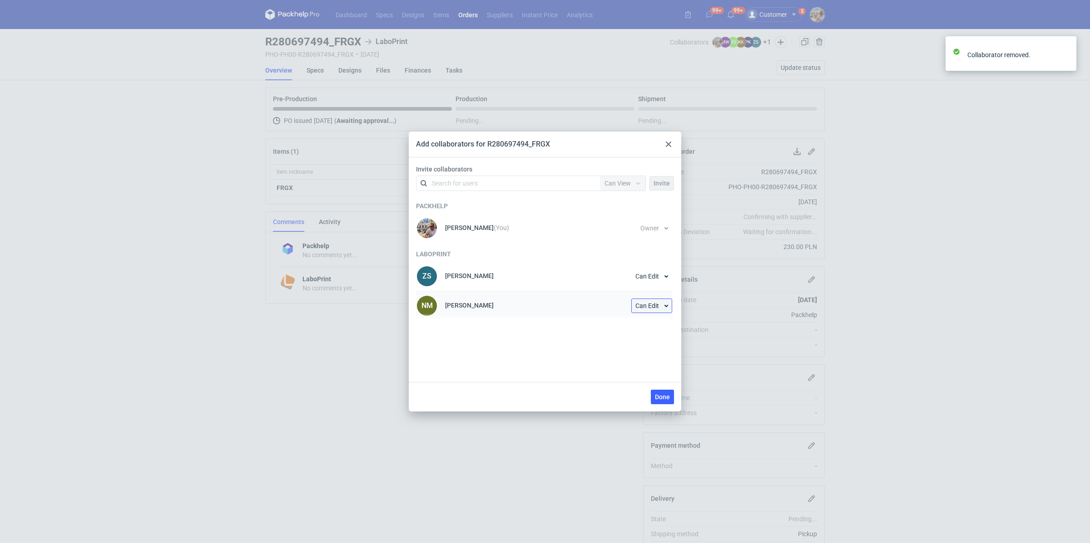
click at [655, 304] on span "Can Edit" at bounding box center [647, 306] width 24 height 6
click at [616, 405] on button "Remove from collaborators" at bounding box center [614, 403] width 109 height 15
click at [659, 399] on span "Done" at bounding box center [662, 397] width 15 height 6
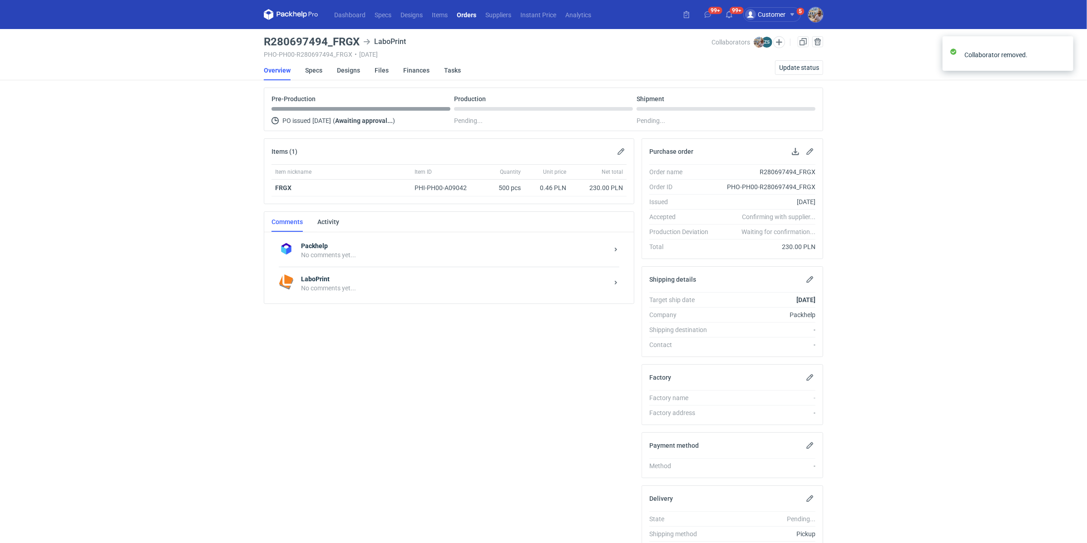
click at [403, 297] on div "LaboPrint No comments yet..." at bounding box center [449, 283] width 341 height 33
click at [345, 368] on textarea "Comment message" at bounding box center [459, 369] width 336 height 25
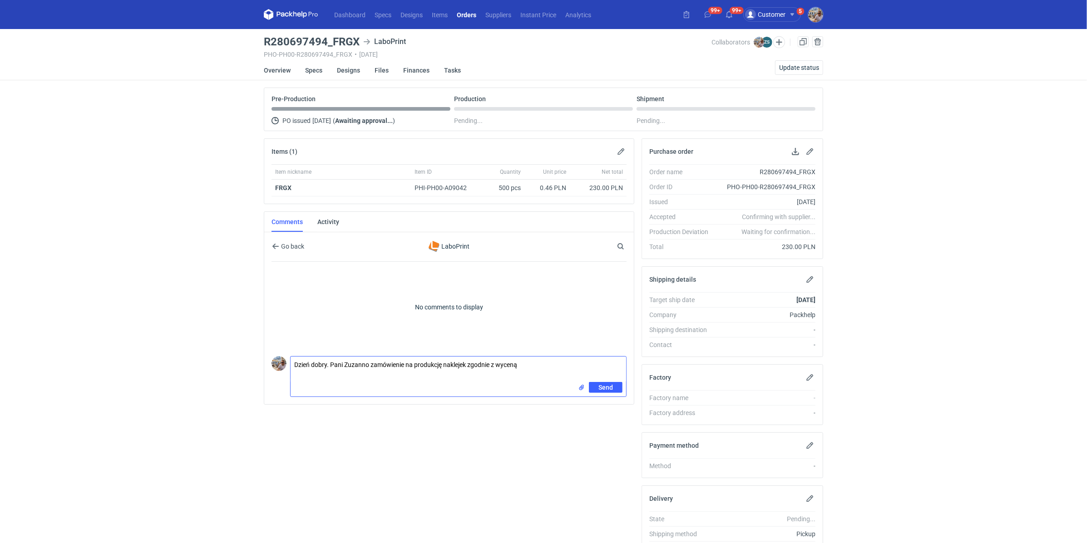
paste textarea "CBDW - 2"
type textarea "Dzień dobry. Pani Zuzanno zamówienie na produkcję naklejek zgodnie z wyceną CBD…"
click at [599, 385] on span "Send" at bounding box center [605, 388] width 15 height 6
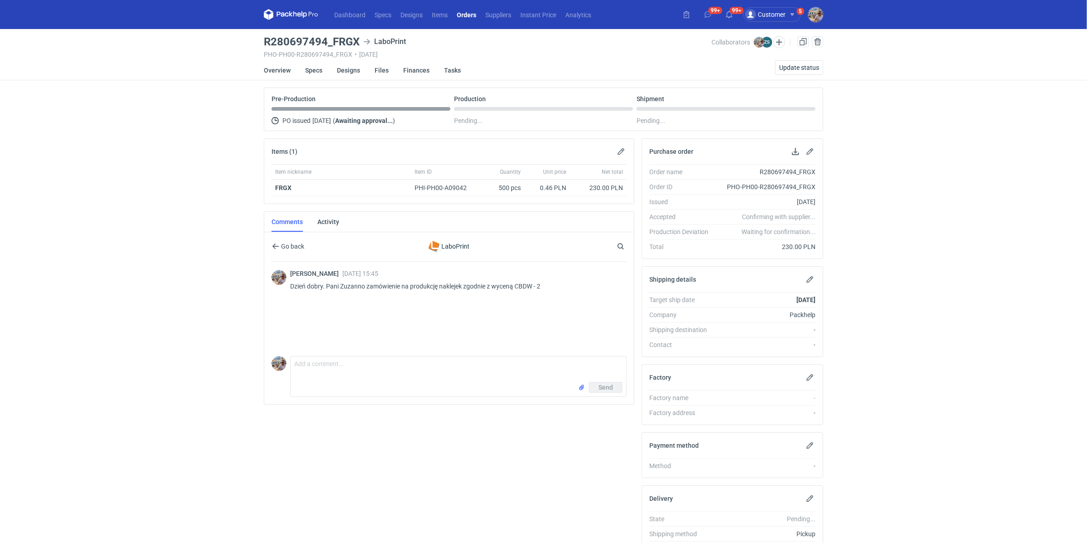
click at [303, 349] on div "Michał Palasek 09 Sep 2025 15:45 Dzień dobry. Pani Zuzanno zamówienie na produk…" at bounding box center [449, 307] width 355 height 91
click at [309, 367] on textarea "Comment message" at bounding box center [459, 369] width 336 height 25
type textarea "Proszę o akceptację i wskazanie terminu realizacji"
